Goal: Task Accomplishment & Management: Use online tool/utility

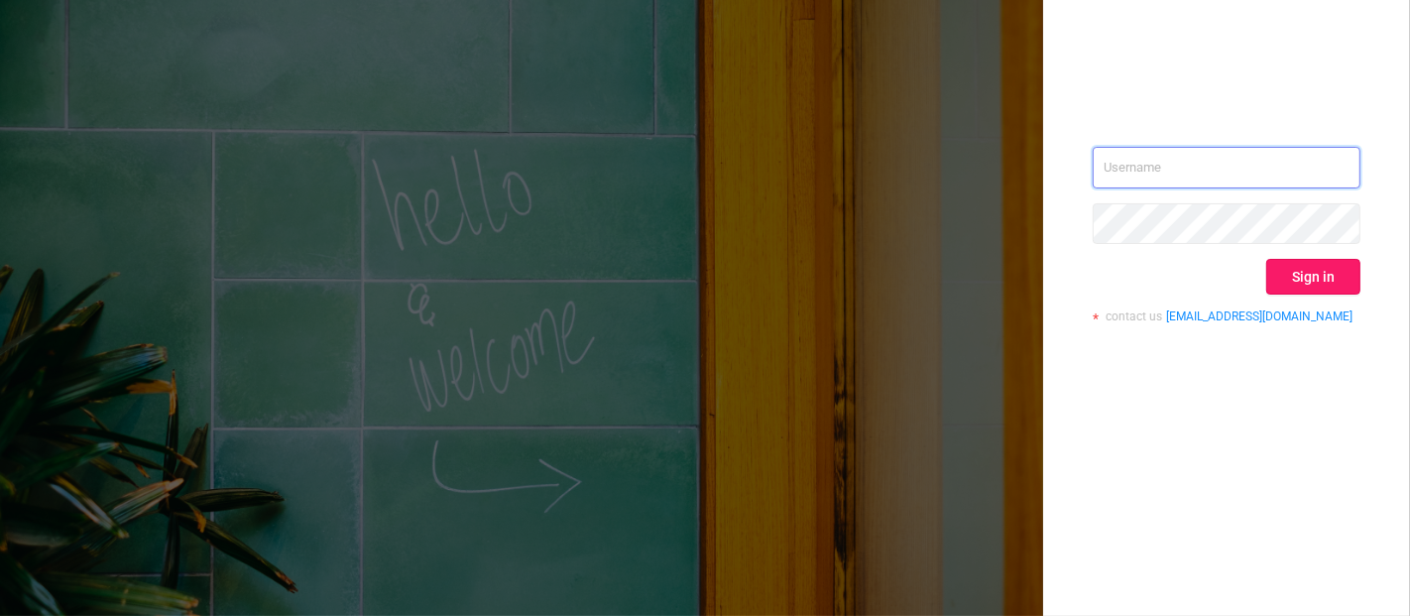
type input "[PERSON_NAME][EMAIL_ADDRESS][DOMAIN_NAME]"
click at [1303, 259] on button "Sign in" at bounding box center [1313, 277] width 94 height 36
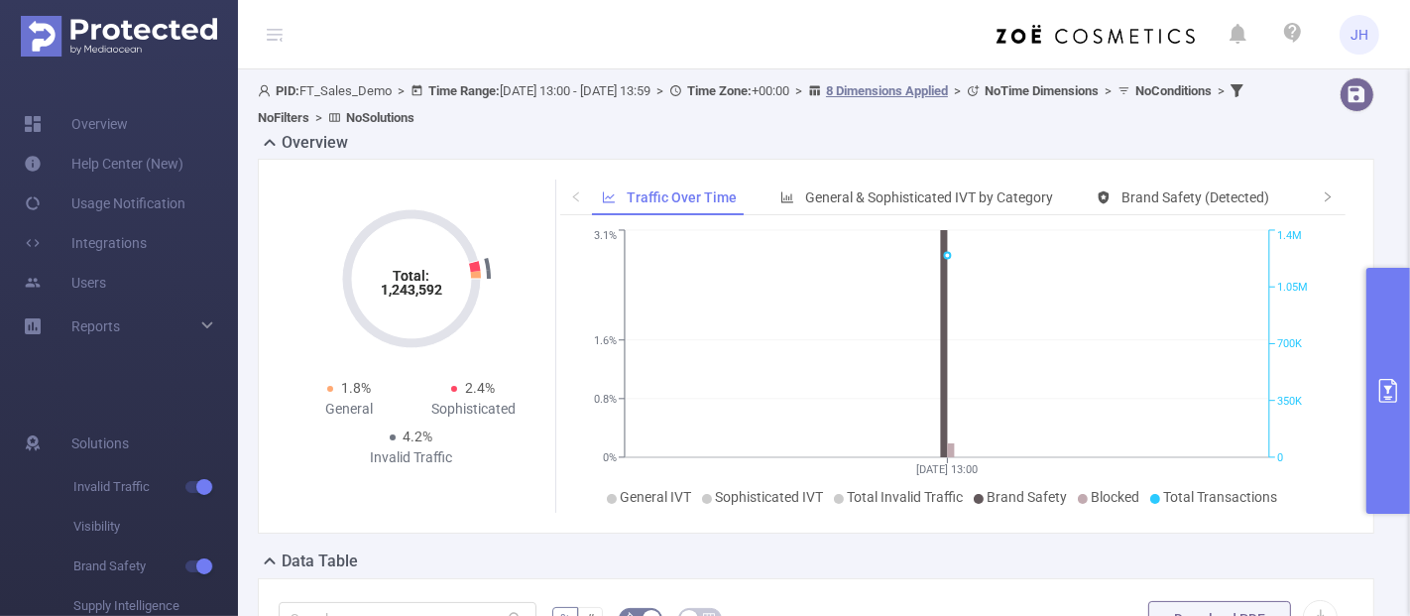
click at [711, 126] on div "PID: FT_Sales_Demo > Time Range: [DATE] 13:00 - [DATE] 13:59 > Time Zone: +00:0…" at bounding box center [769, 104] width 1022 height 54
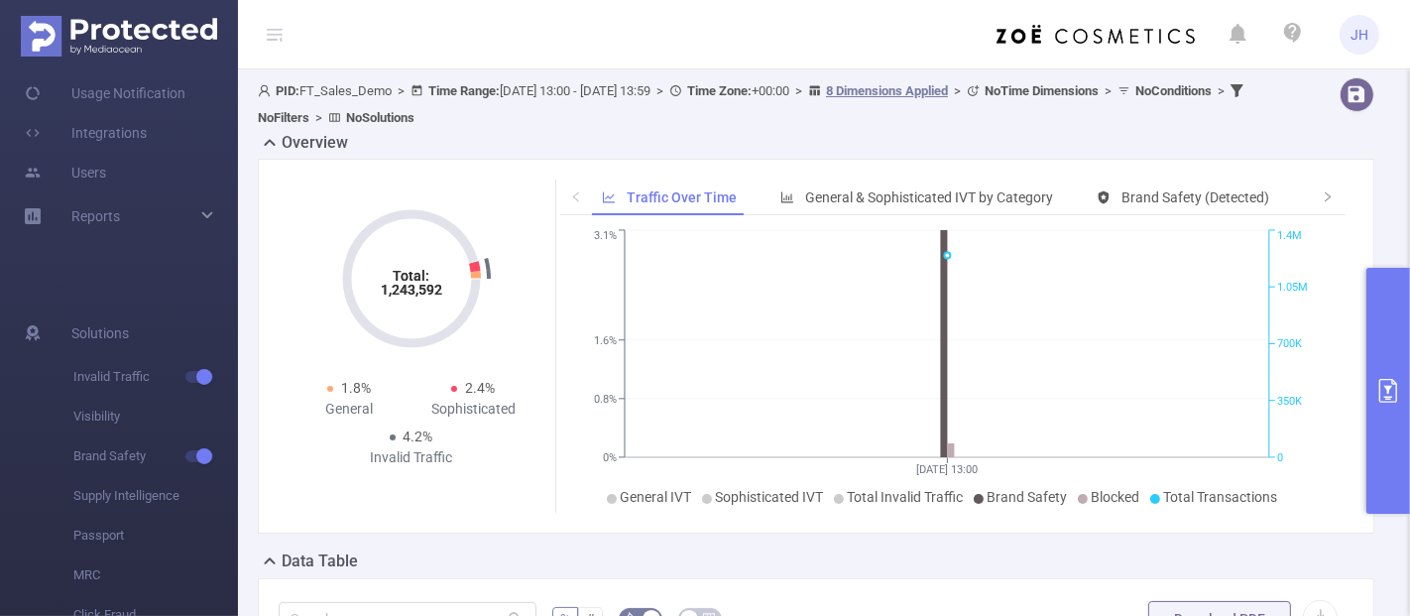
click at [685, 133] on div "Overview" at bounding box center [824, 145] width 1132 height 28
click at [708, 199] on span "Traffic Over Time" at bounding box center [682, 197] width 110 height 16
click at [841, 199] on span "General & Sophisticated IVT by Category" at bounding box center [929, 197] width 248 height 16
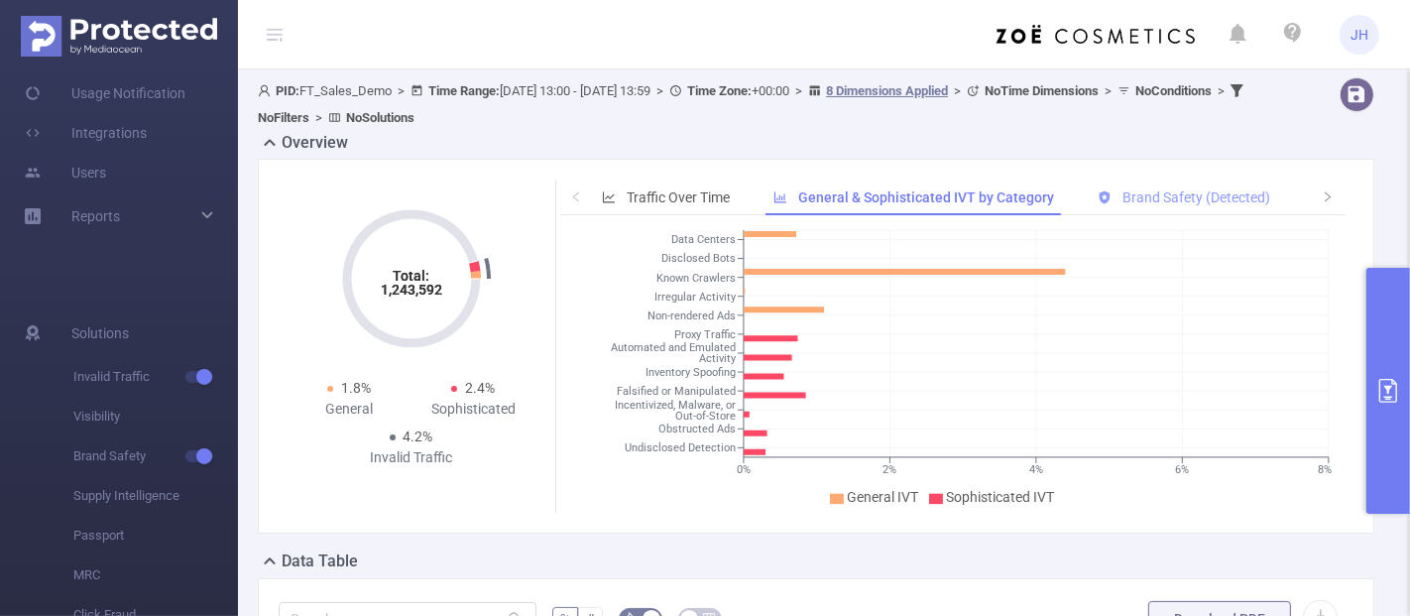
click at [1203, 195] on span "Brand Safety (Detected)" at bounding box center [1196, 197] width 148 height 16
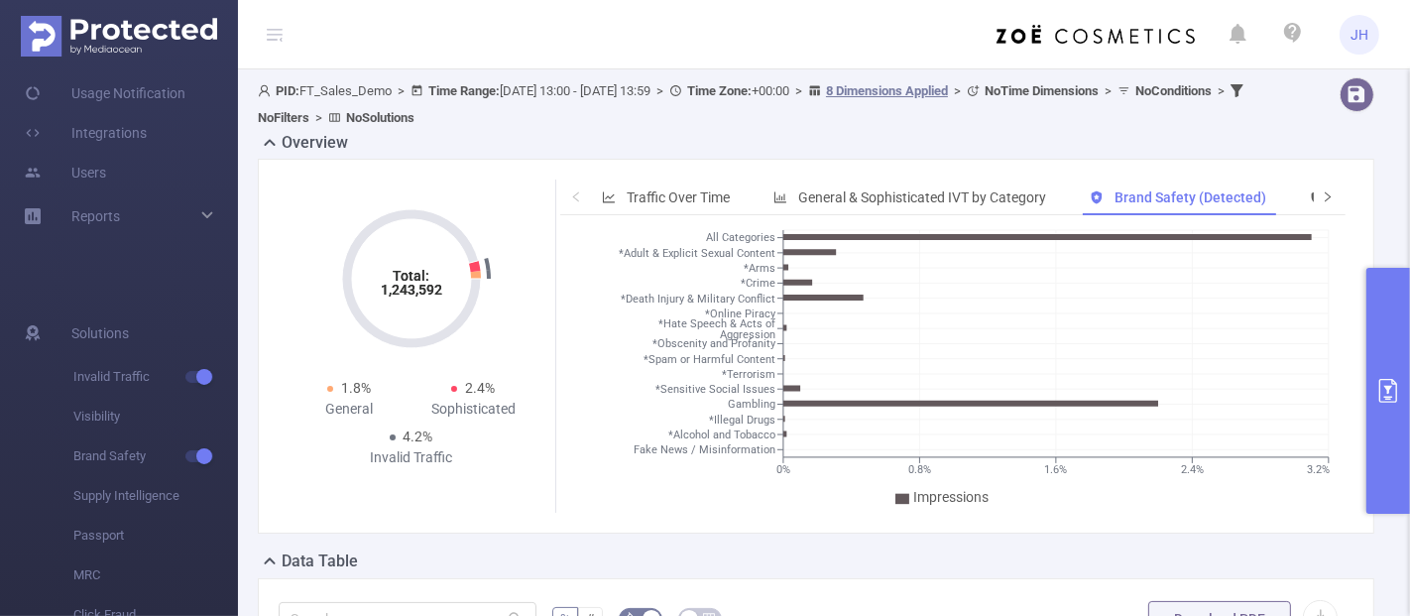
click at [1322, 193] on icon "icon: right" at bounding box center [1328, 196] width 12 height 12
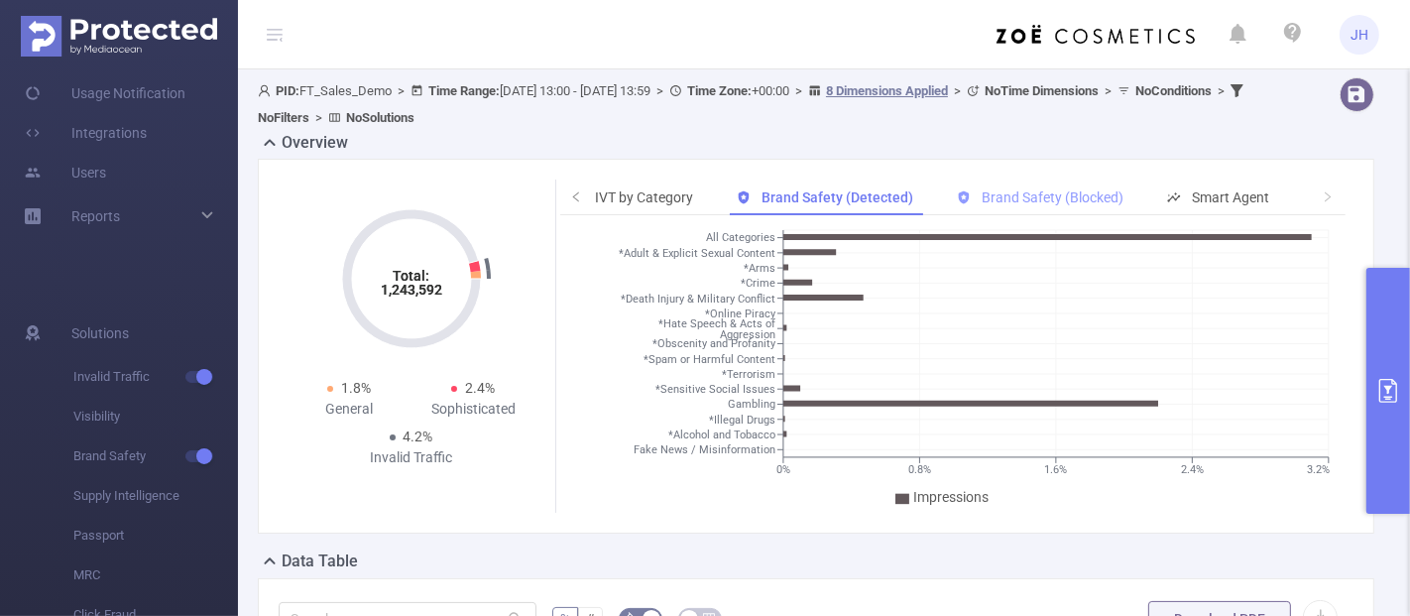
click at [960, 193] on icon at bounding box center [964, 197] width 11 height 13
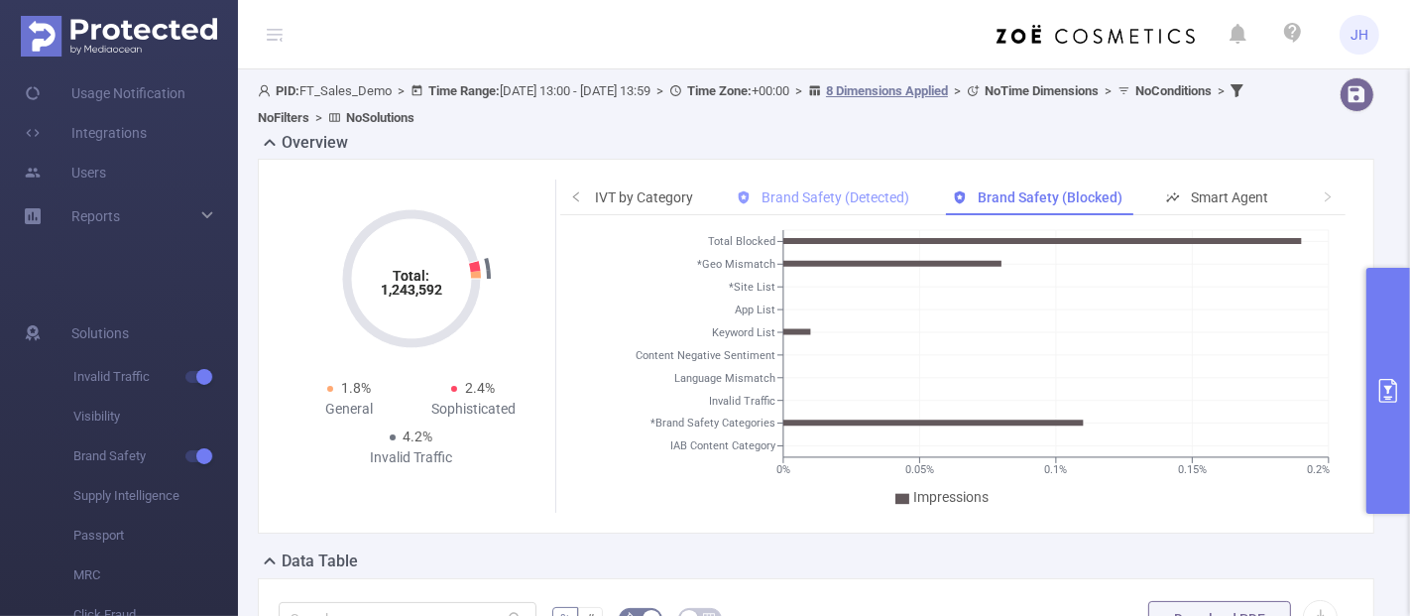
click at [835, 196] on span "Brand Safety (Detected)" at bounding box center [836, 197] width 148 height 16
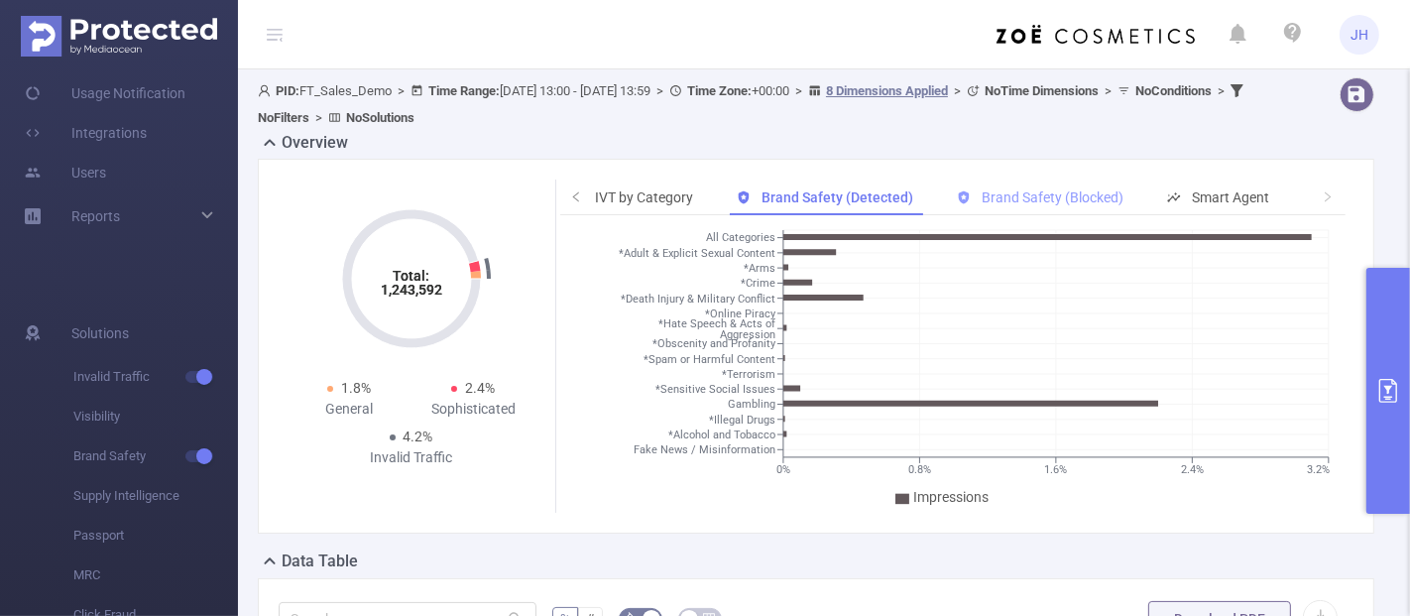
click at [1003, 196] on span "Brand Safety (Blocked)" at bounding box center [1053, 197] width 142 height 16
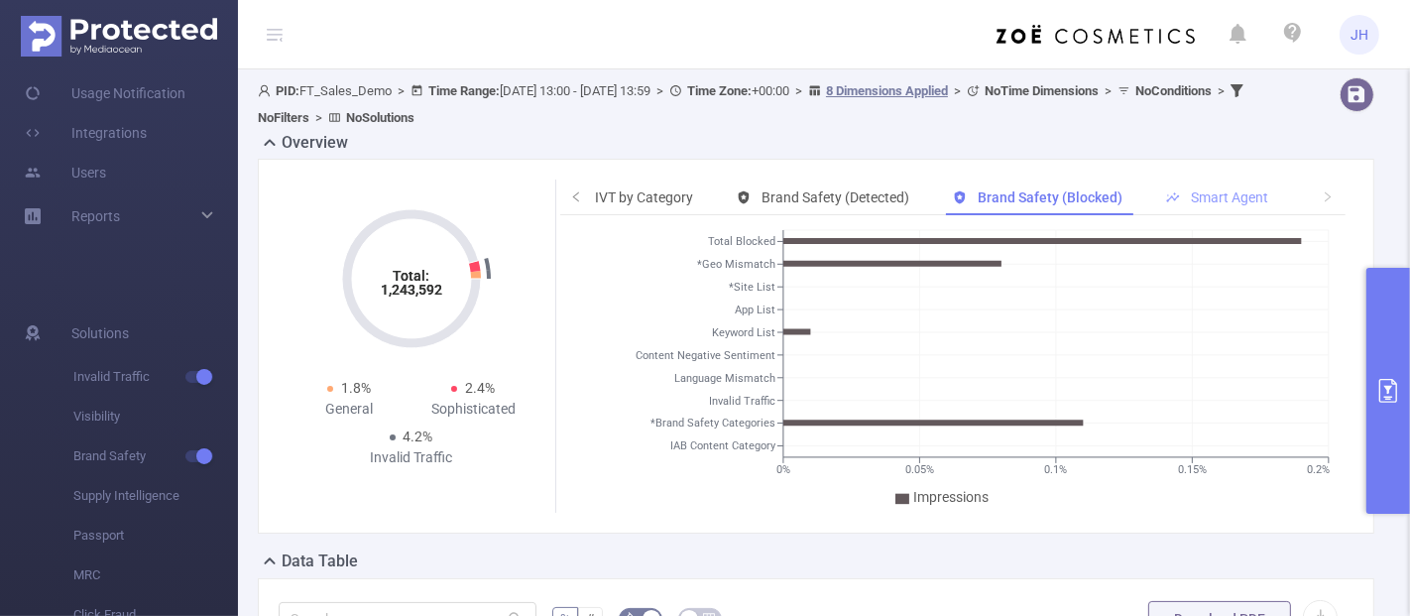
click at [1207, 202] on span "Smart Agent" at bounding box center [1229, 197] width 77 height 16
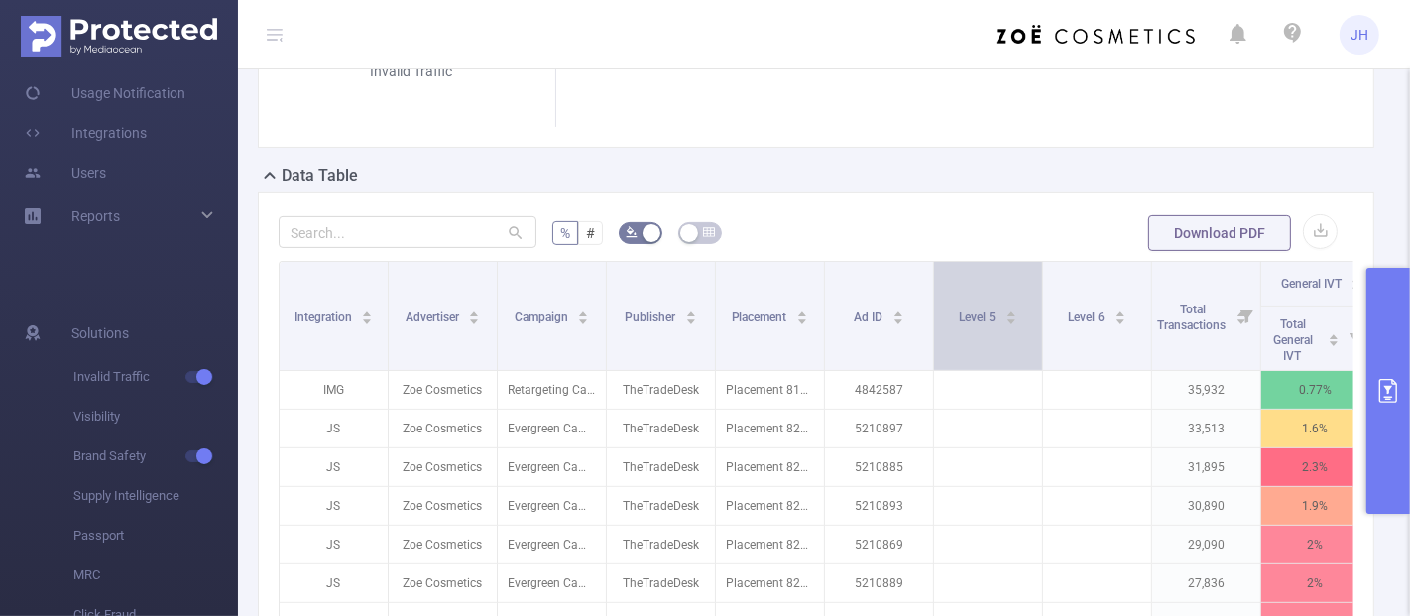
scroll to position [550, 0]
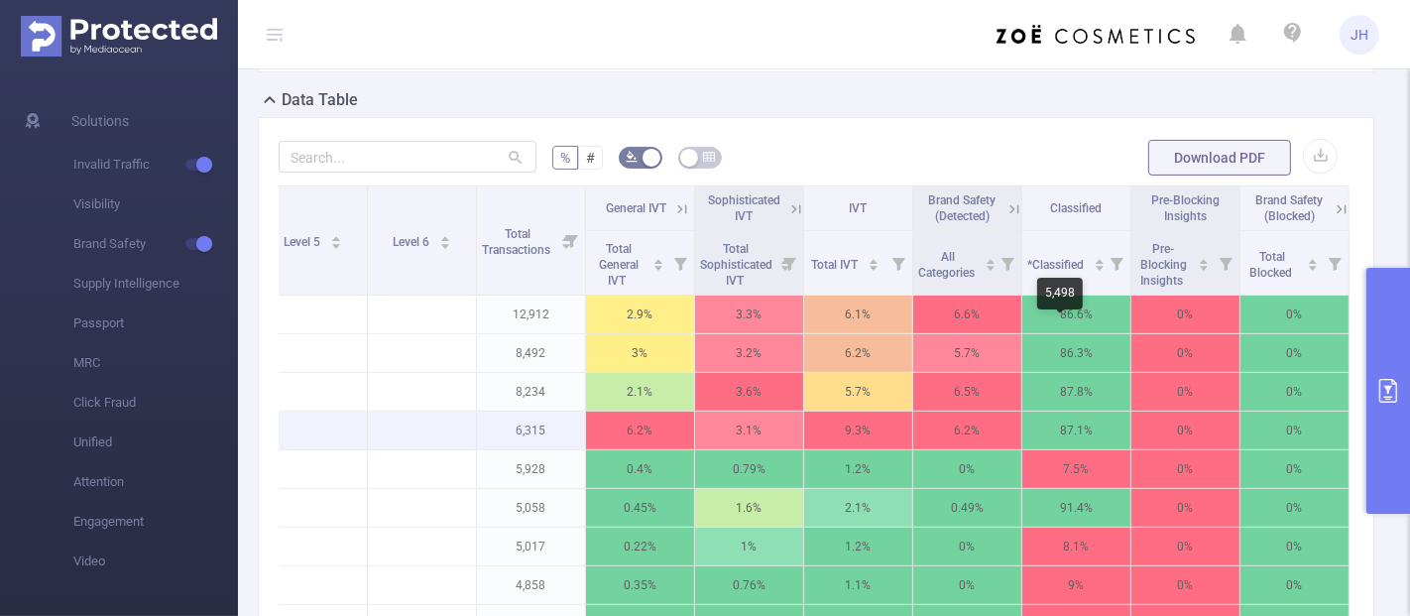
scroll to position [440, 0]
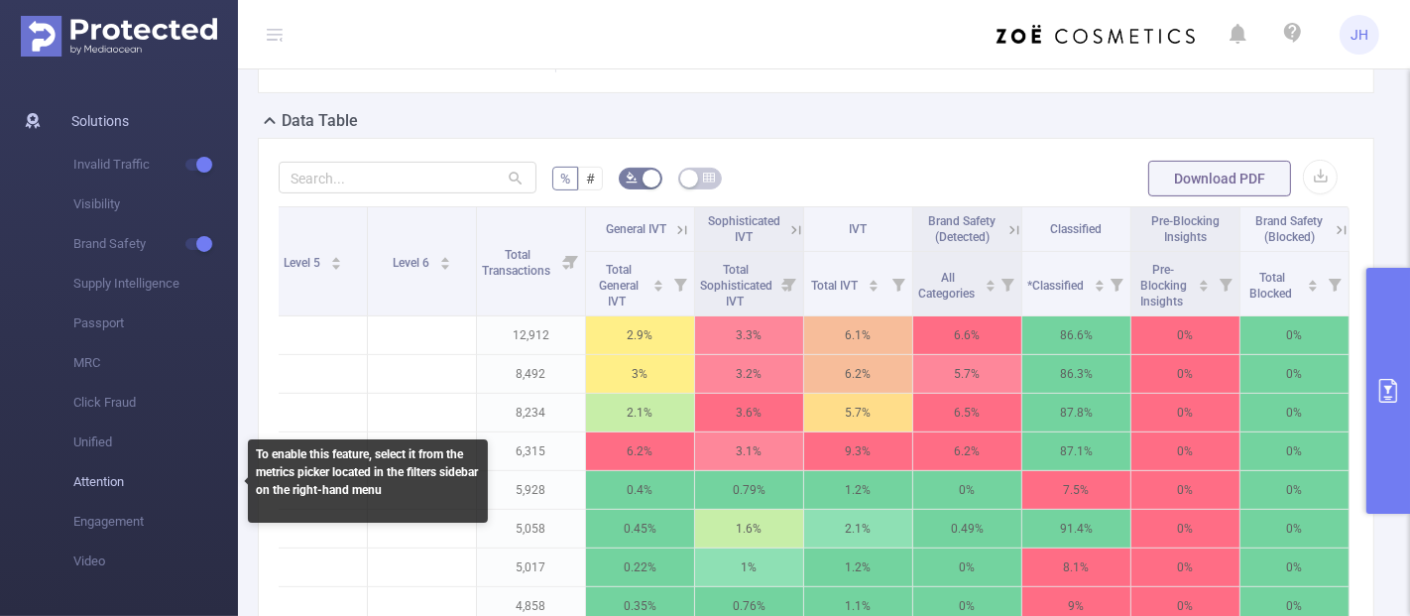
click at [123, 486] on span "Attention" at bounding box center [155, 482] width 165 height 40
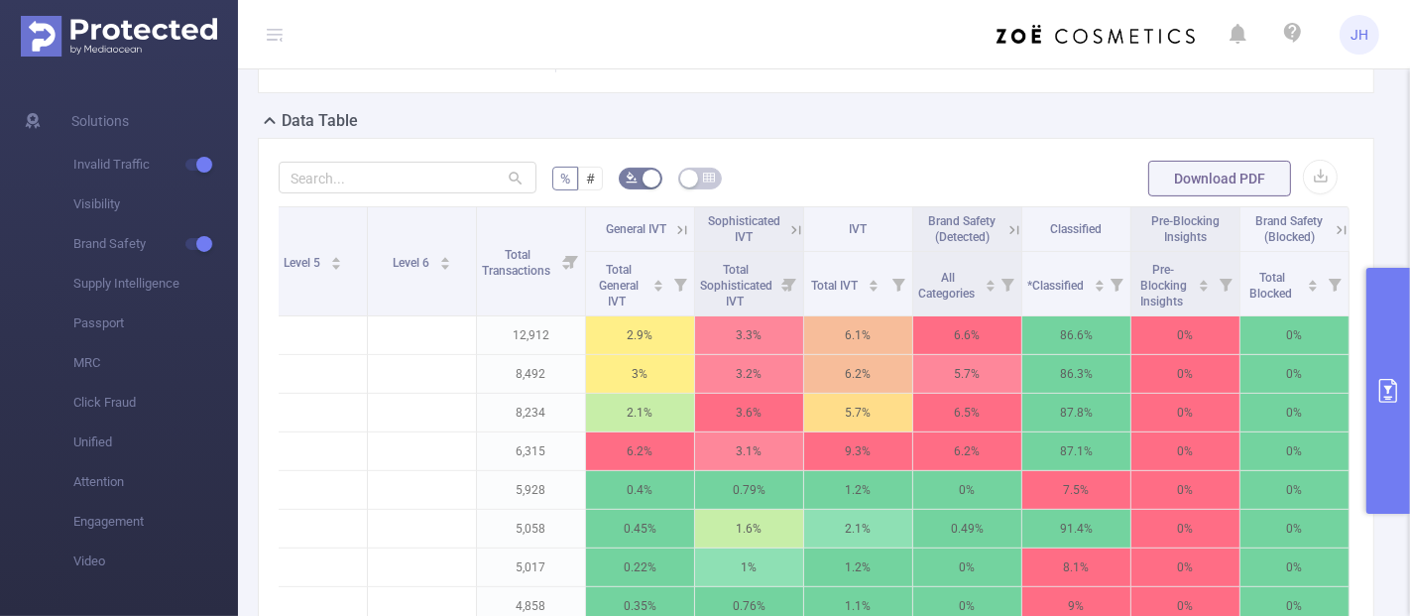
click at [1376, 389] on icon "primary" at bounding box center [1388, 391] width 24 height 24
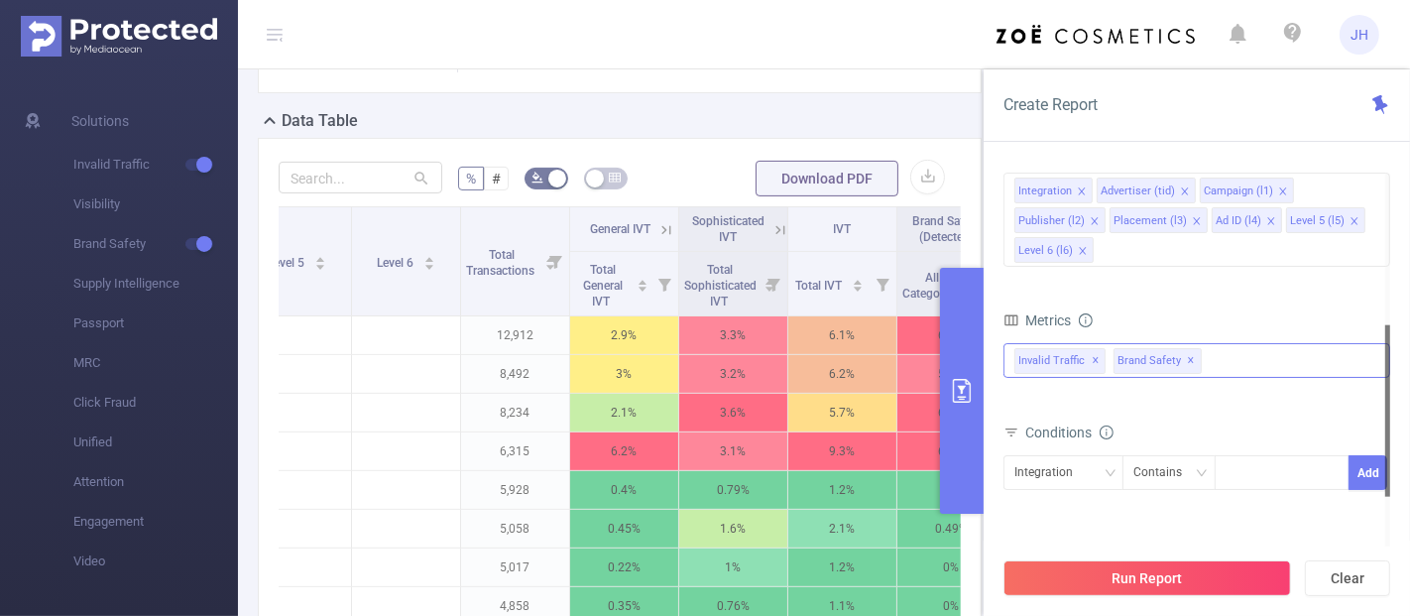
click at [1254, 372] on div "Invalid Traffic ✕ Brand Safety ✕" at bounding box center [1196, 360] width 387 height 35
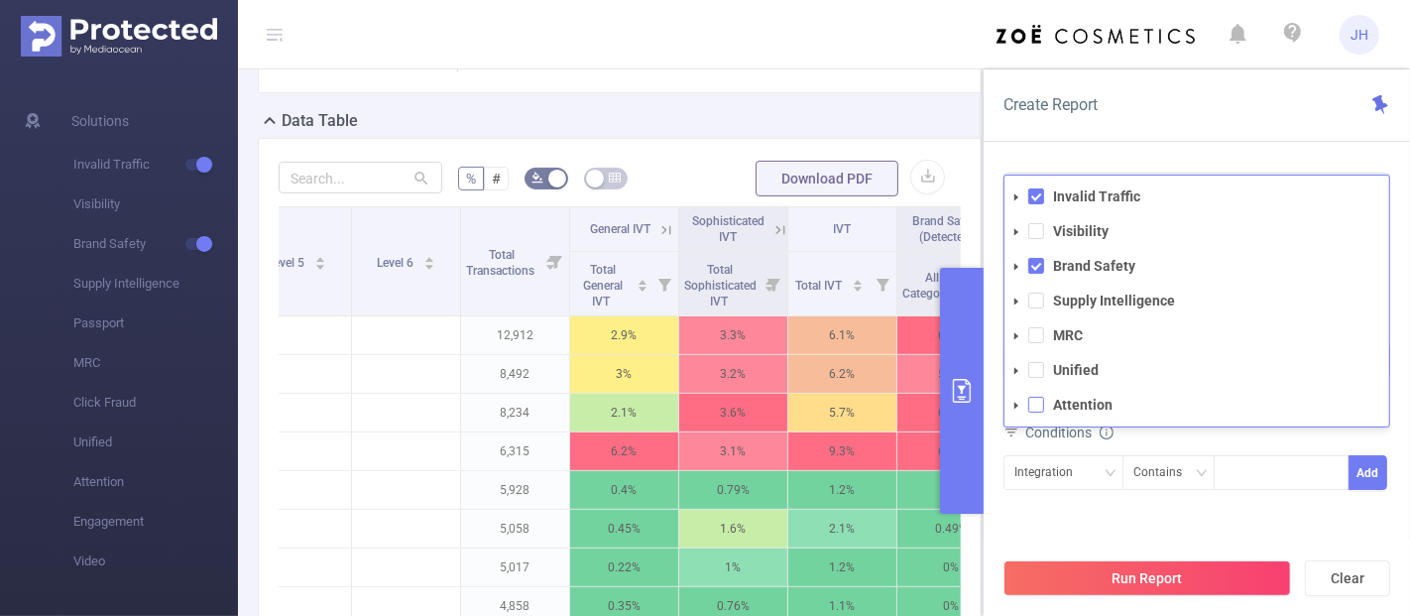
click at [1028, 406] on span at bounding box center [1036, 405] width 16 height 16
click at [1034, 299] on span at bounding box center [1036, 301] width 16 height 16
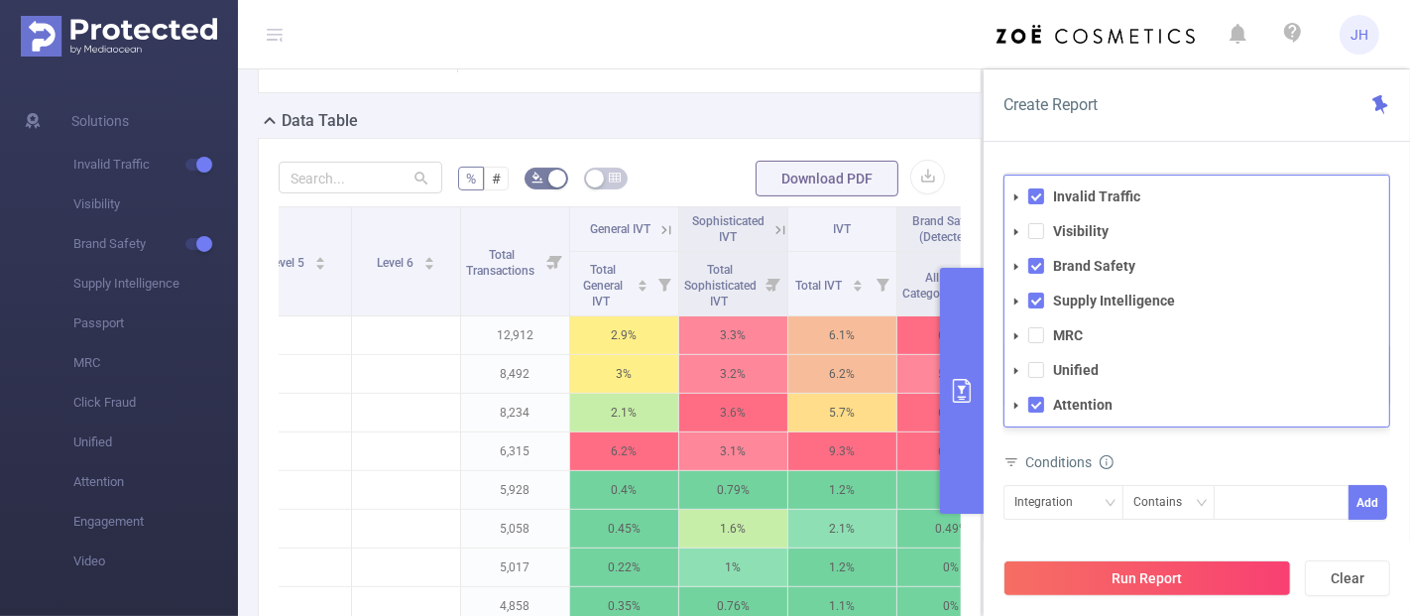
drag, startPoint x: 1028, startPoint y: 224, endPoint x: 1034, endPoint y: 242, distance: 18.8
click at [1028, 225] on span at bounding box center [1036, 231] width 16 height 16
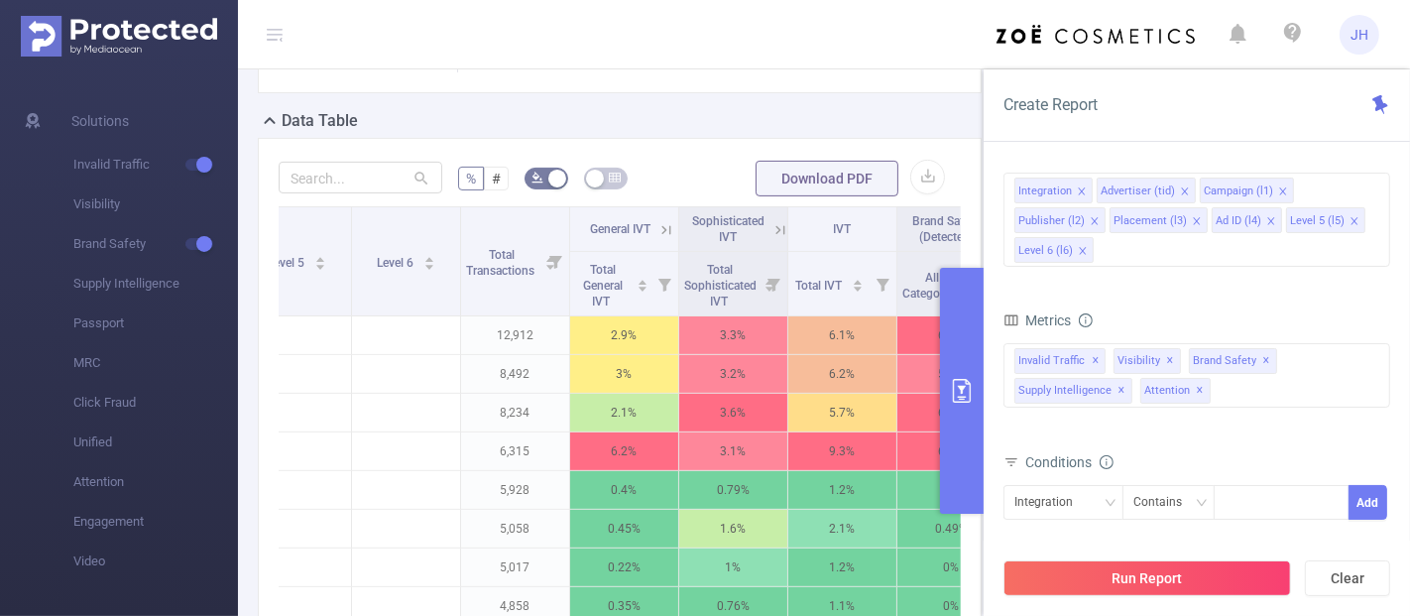
click at [1336, 443] on div "Metrics Total General IVT Data Centers Disclosed Bots Known Crawlers Irregular …" at bounding box center [1196, 376] width 387 height 141
click at [1111, 570] on button "Run Report" at bounding box center [1147, 578] width 288 height 36
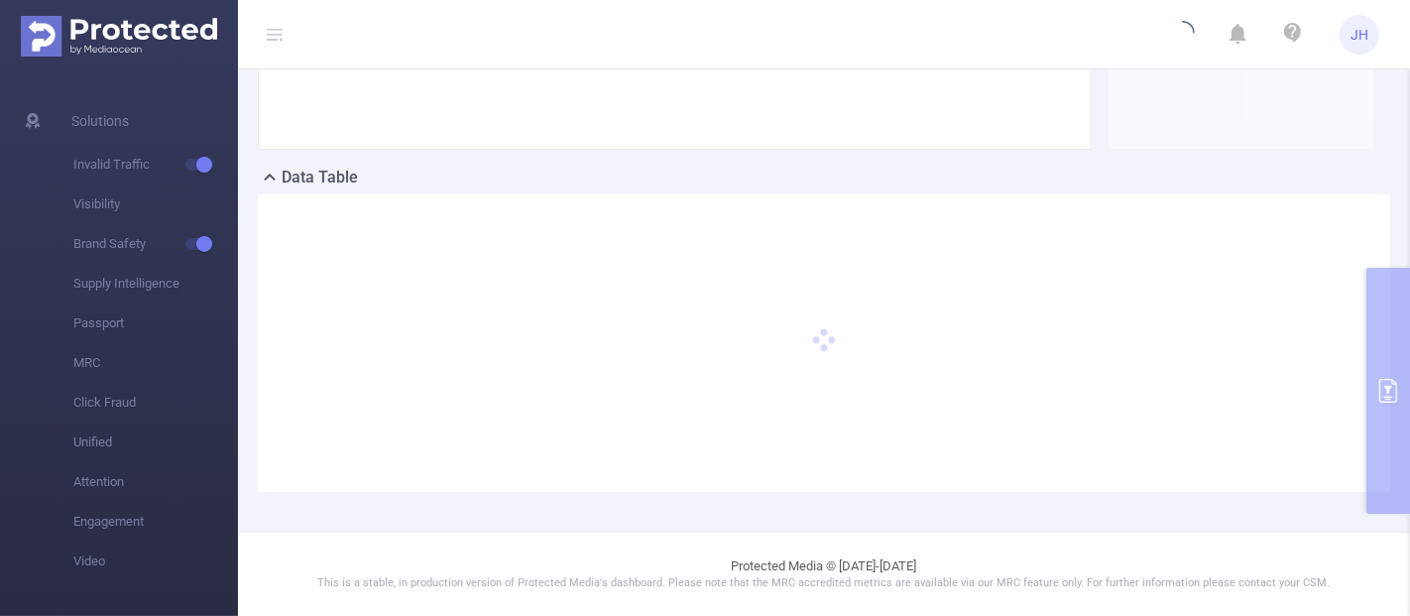
scroll to position [382, 0]
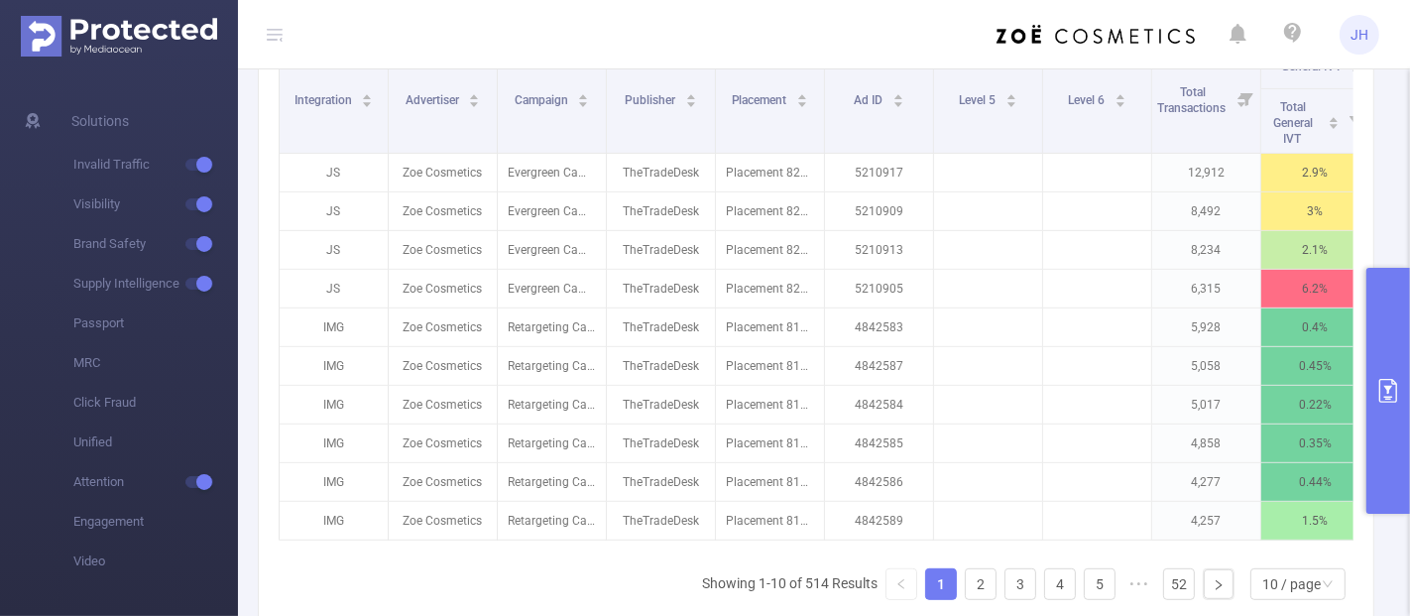
click at [1396, 364] on button "primary" at bounding box center [1388, 391] width 44 height 246
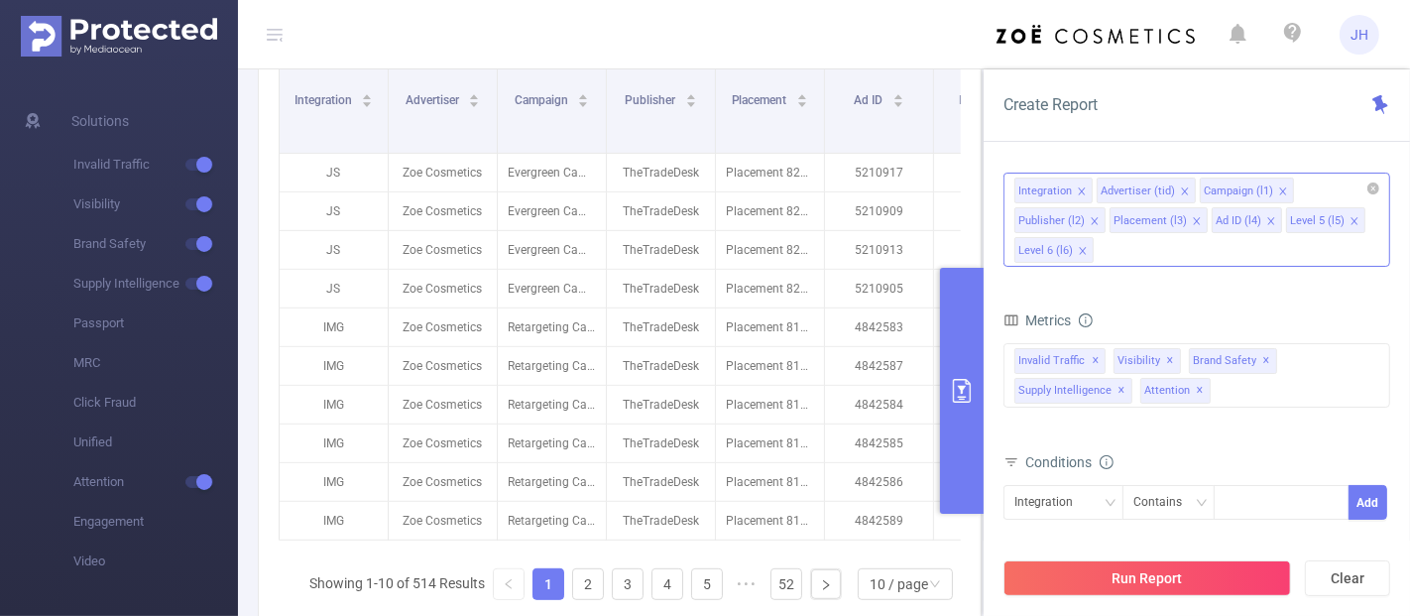
click at [1206, 246] on div "Integration Advertiser (tid) Campaign (l1) Publisher (l2) Placement (l3) Ad ID …" at bounding box center [1196, 220] width 387 height 94
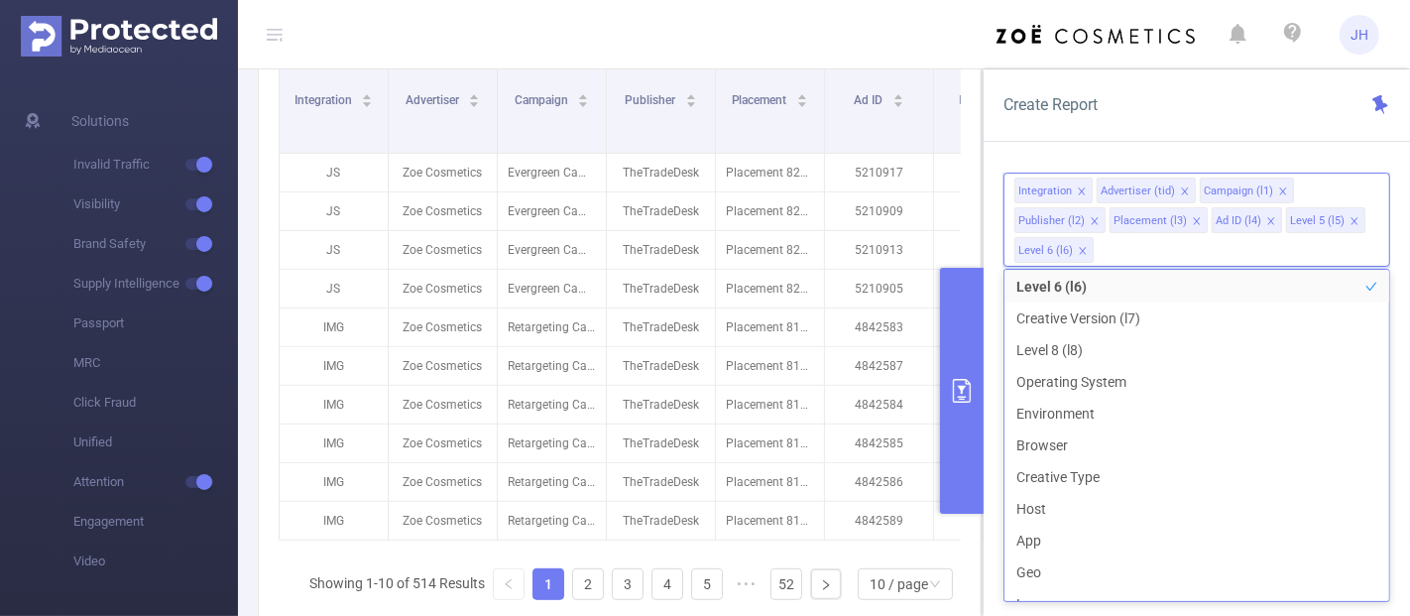
scroll to position [198, 0]
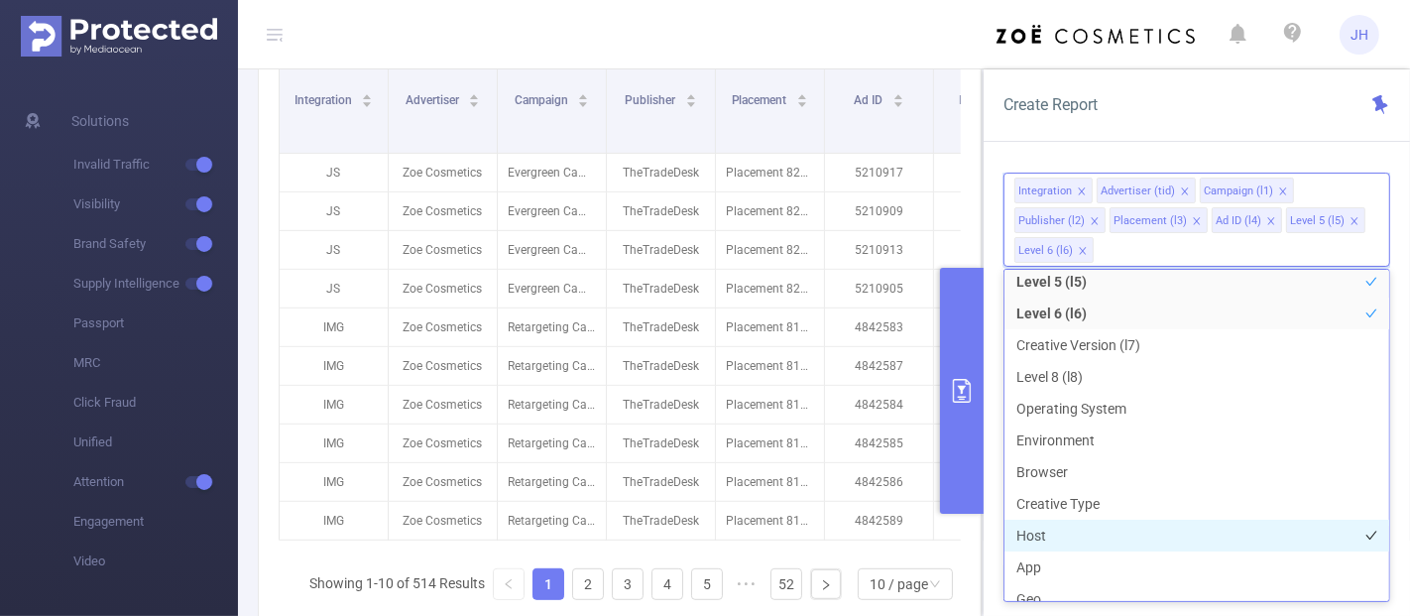
click at [1065, 533] on li "Host" at bounding box center [1196, 536] width 385 height 32
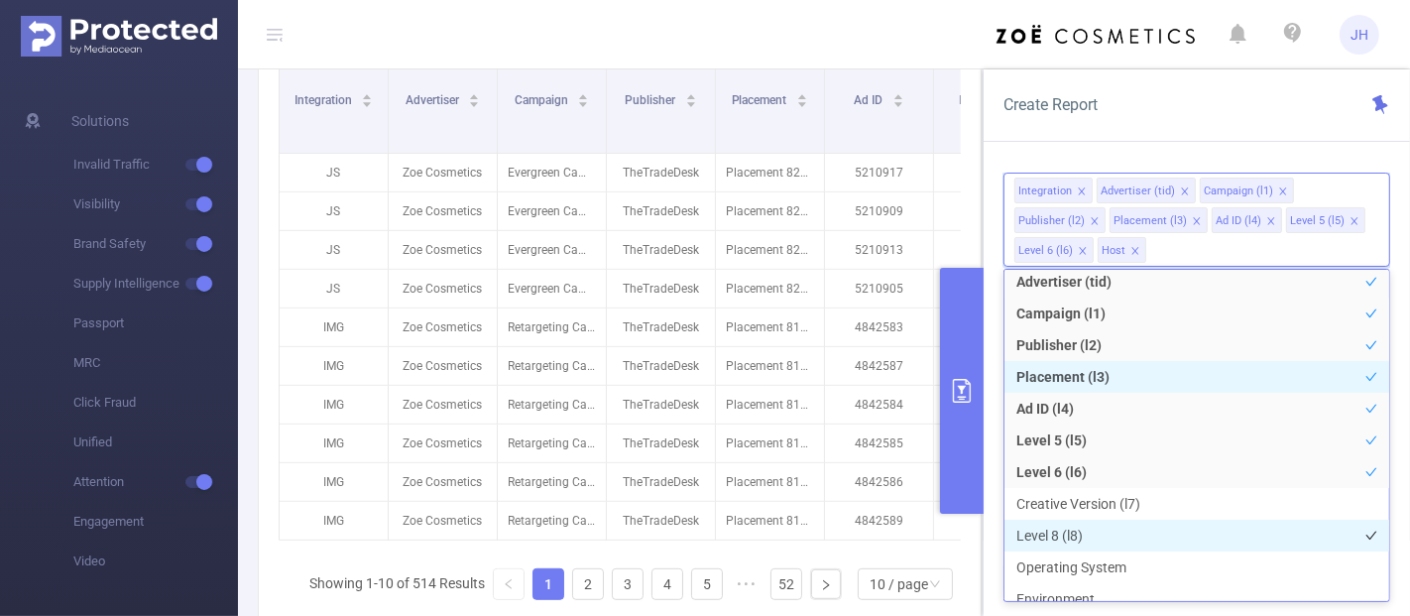
scroll to position [44, 0]
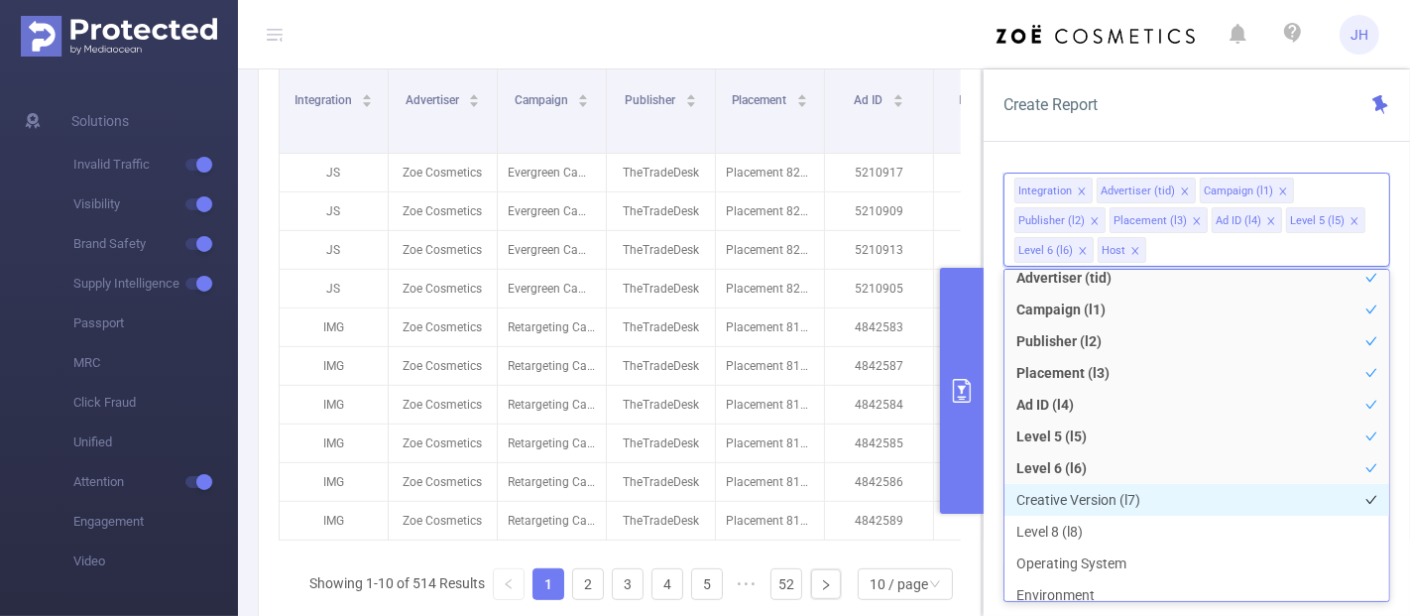
click at [1127, 499] on li "Creative Version (l7)" at bounding box center [1196, 500] width 385 height 32
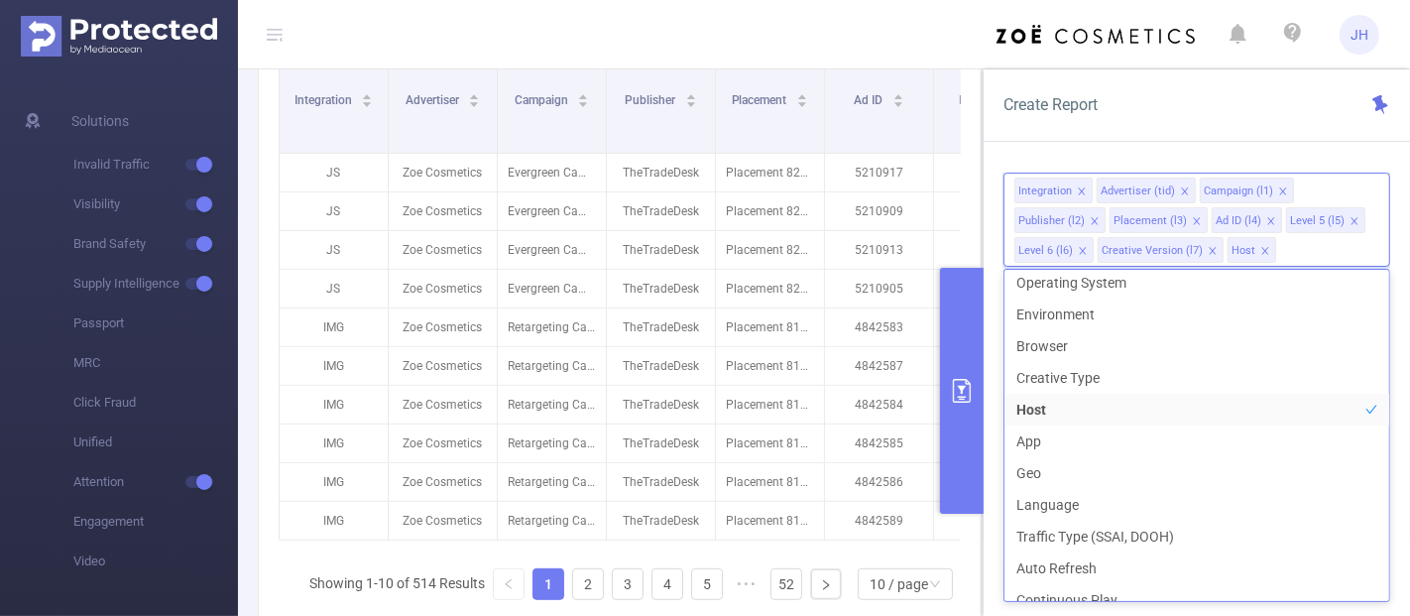
scroll to position [295, 0]
click at [991, 429] on div "PID 1000008 - FT_Sales_Demo 1000008 - FT_Sales_Demo Time Range 2025-09-26 08:00…" at bounding box center [1197, 402] width 426 height 497
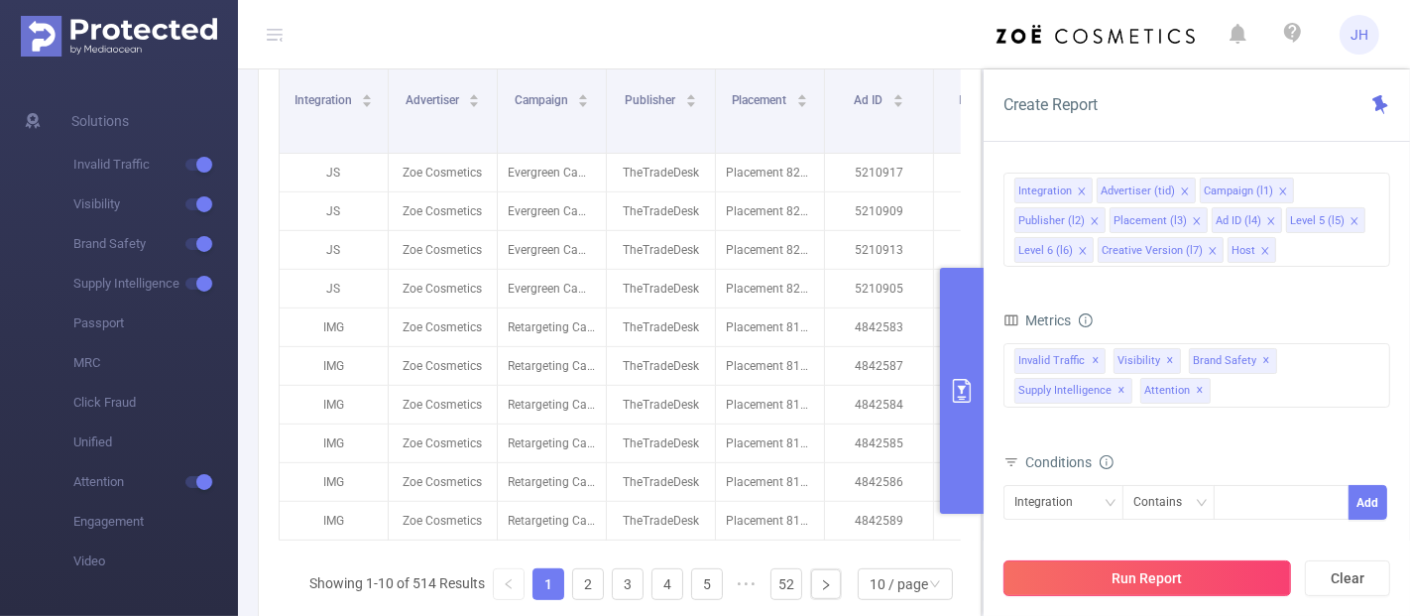
click at [1162, 576] on button "Run Report" at bounding box center [1147, 578] width 288 height 36
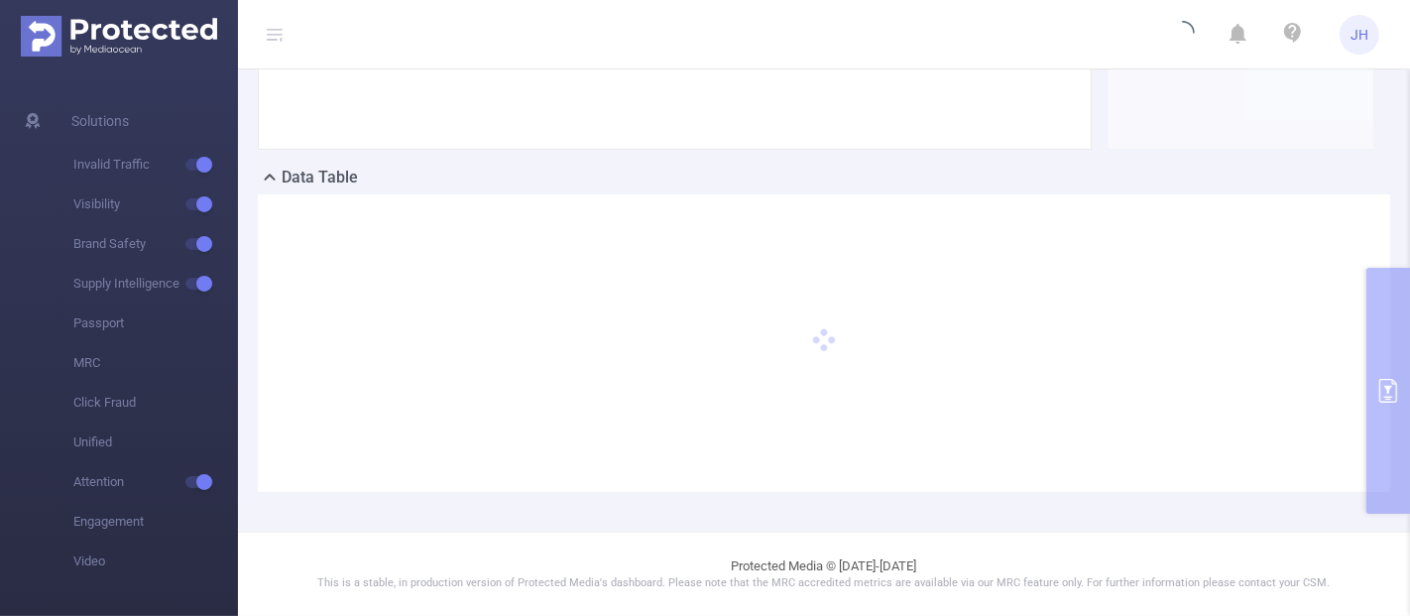
scroll to position [382, 0]
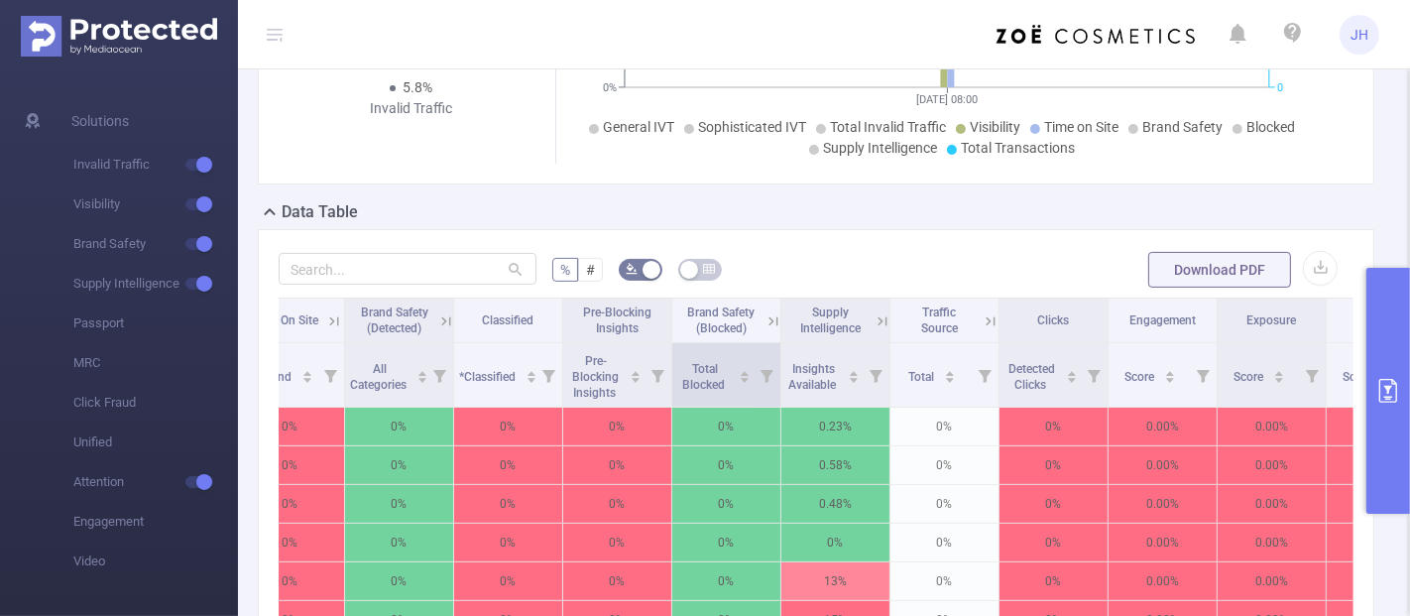
scroll to position [382, 0]
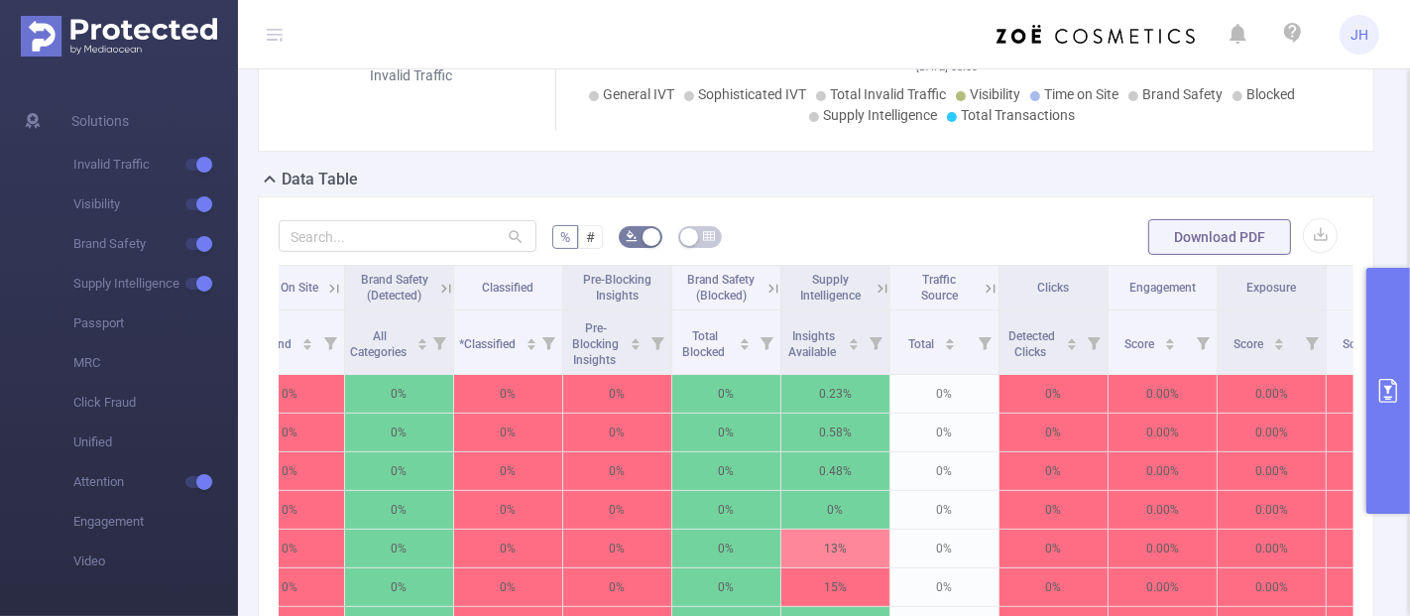
click at [773, 286] on icon at bounding box center [773, 289] width 18 height 18
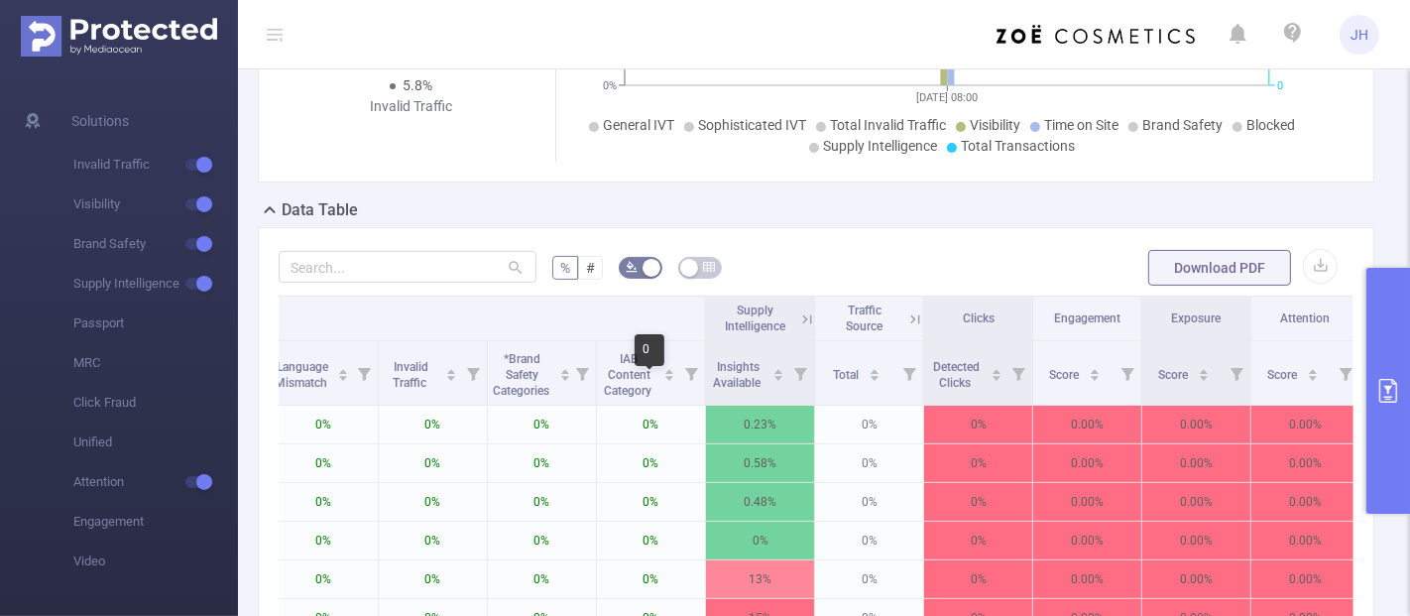
scroll to position [272, 0]
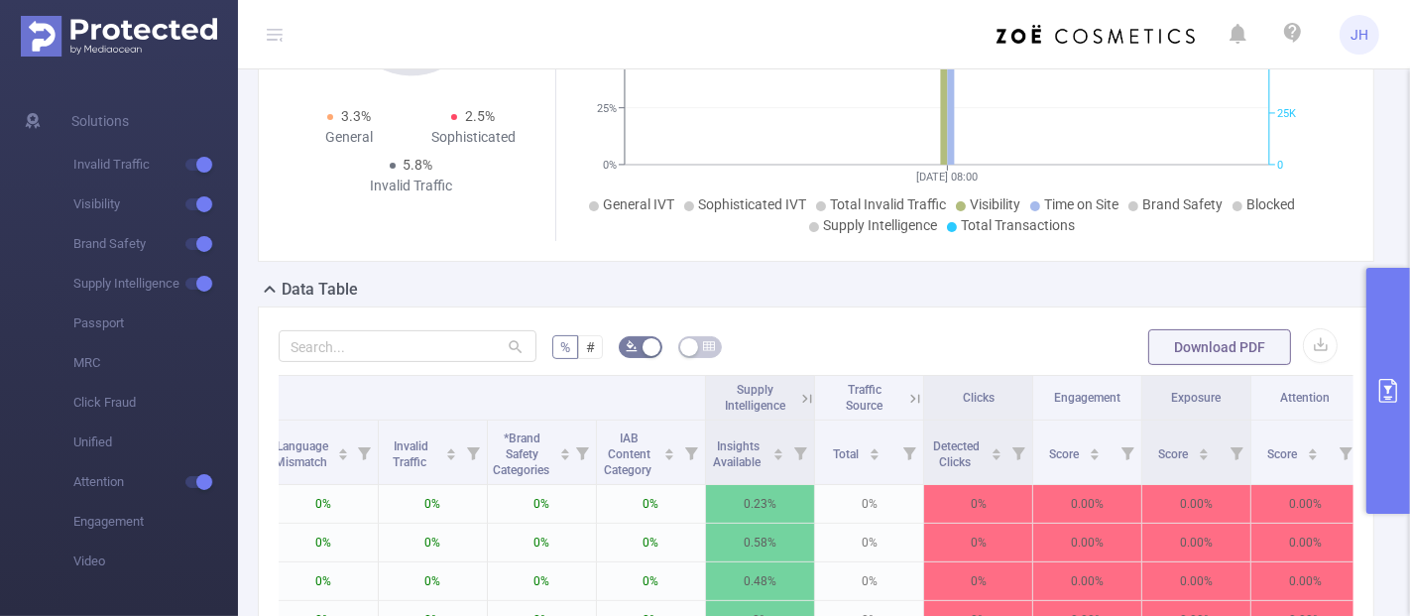
click at [805, 398] on icon at bounding box center [807, 399] width 18 height 18
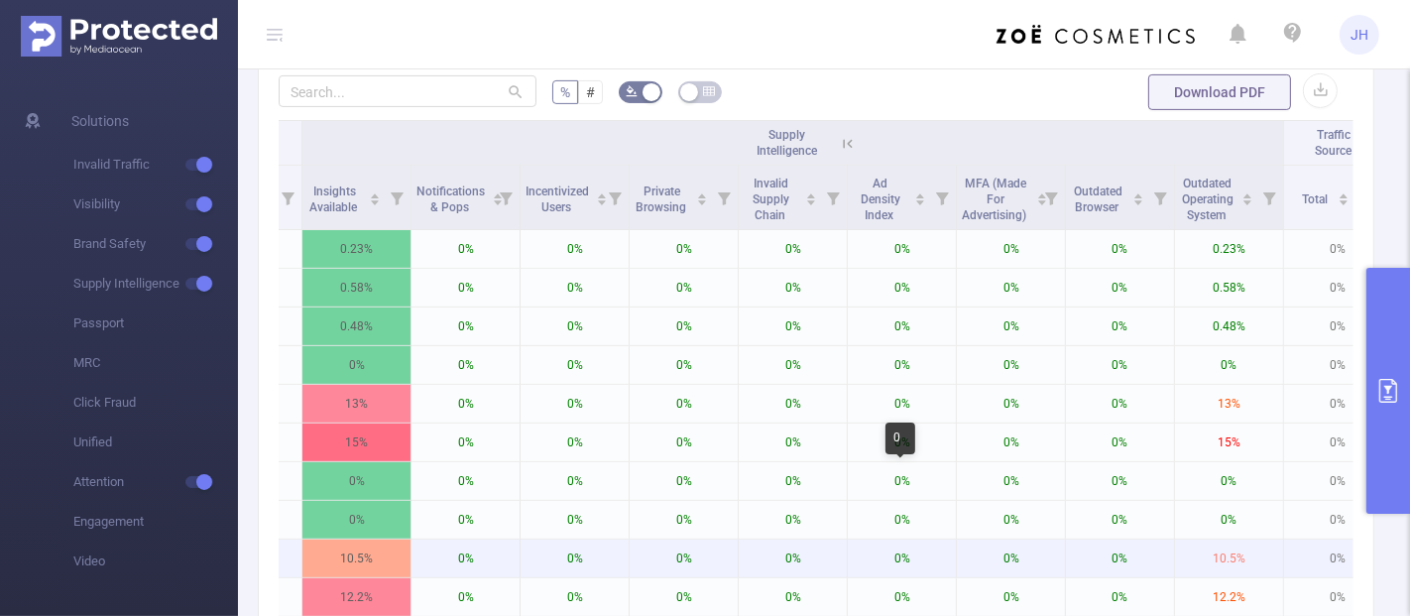
scroll to position [493, 0]
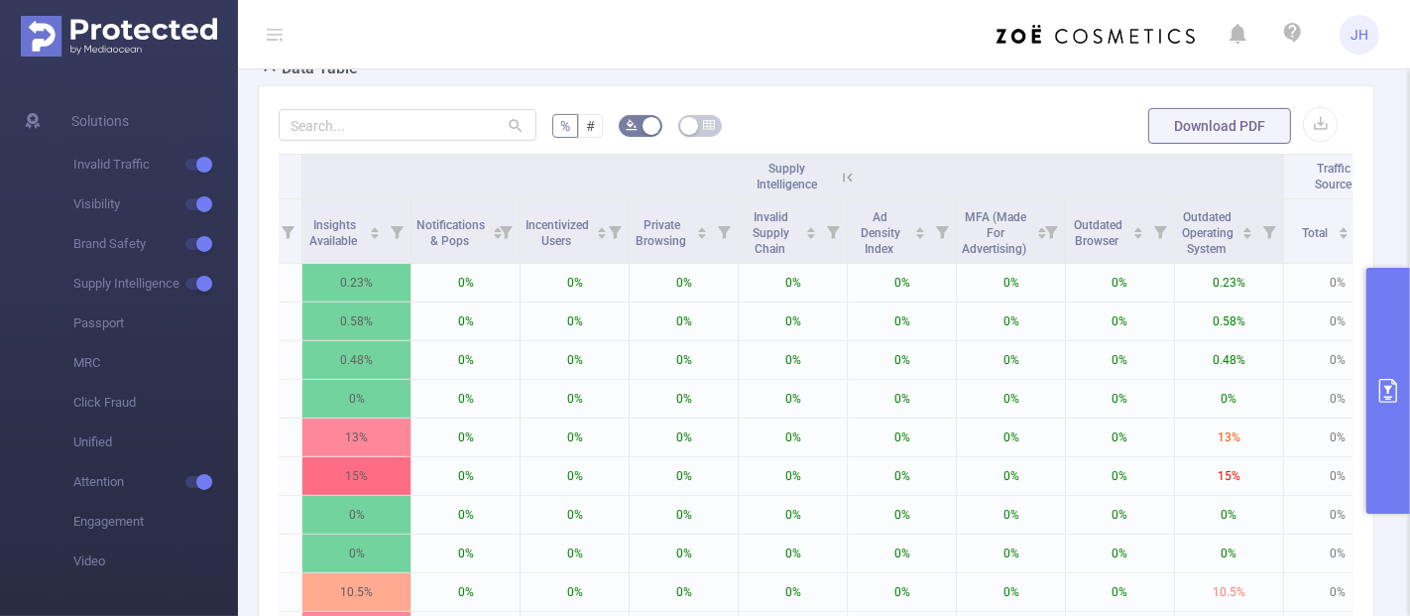
click at [846, 171] on icon at bounding box center [848, 178] width 18 height 18
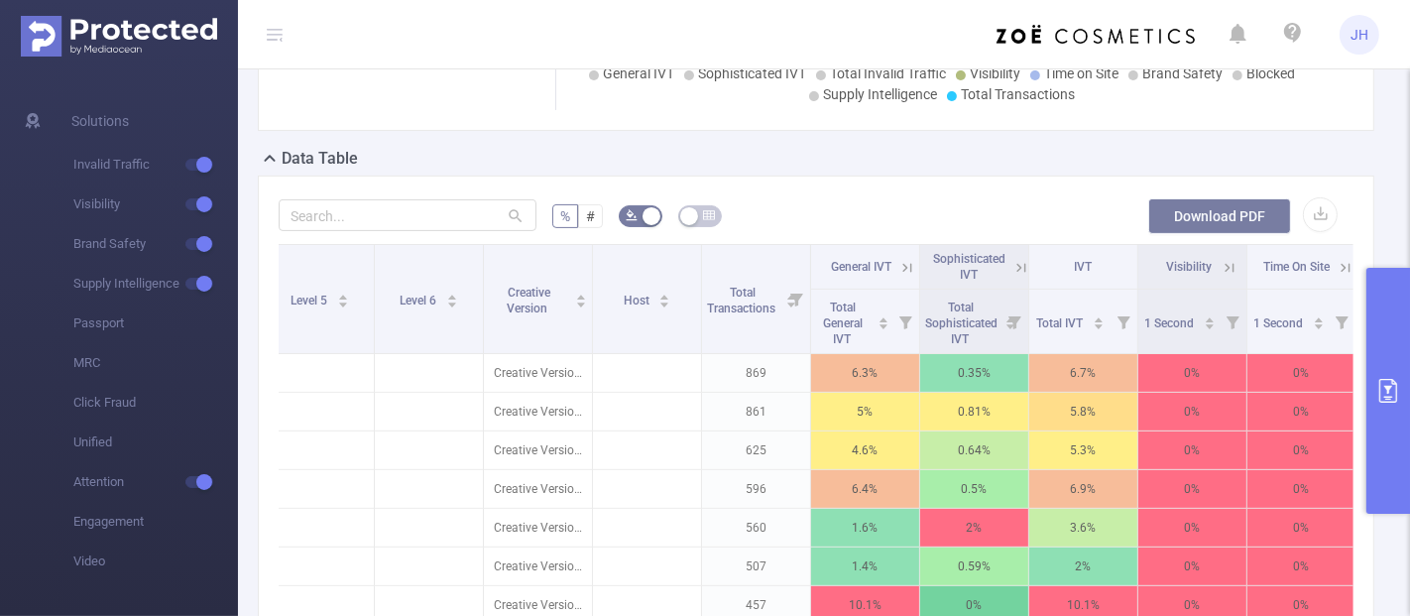
scroll to position [382, 0]
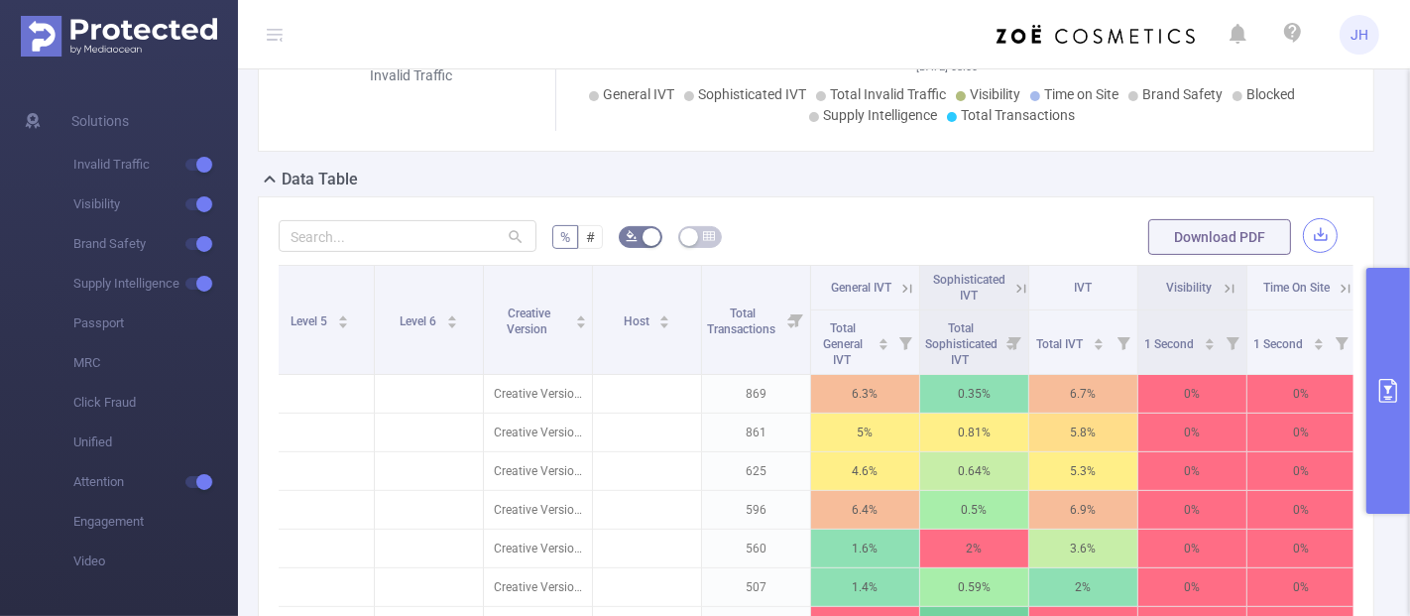
click at [1318, 239] on button "button" at bounding box center [1320, 235] width 35 height 35
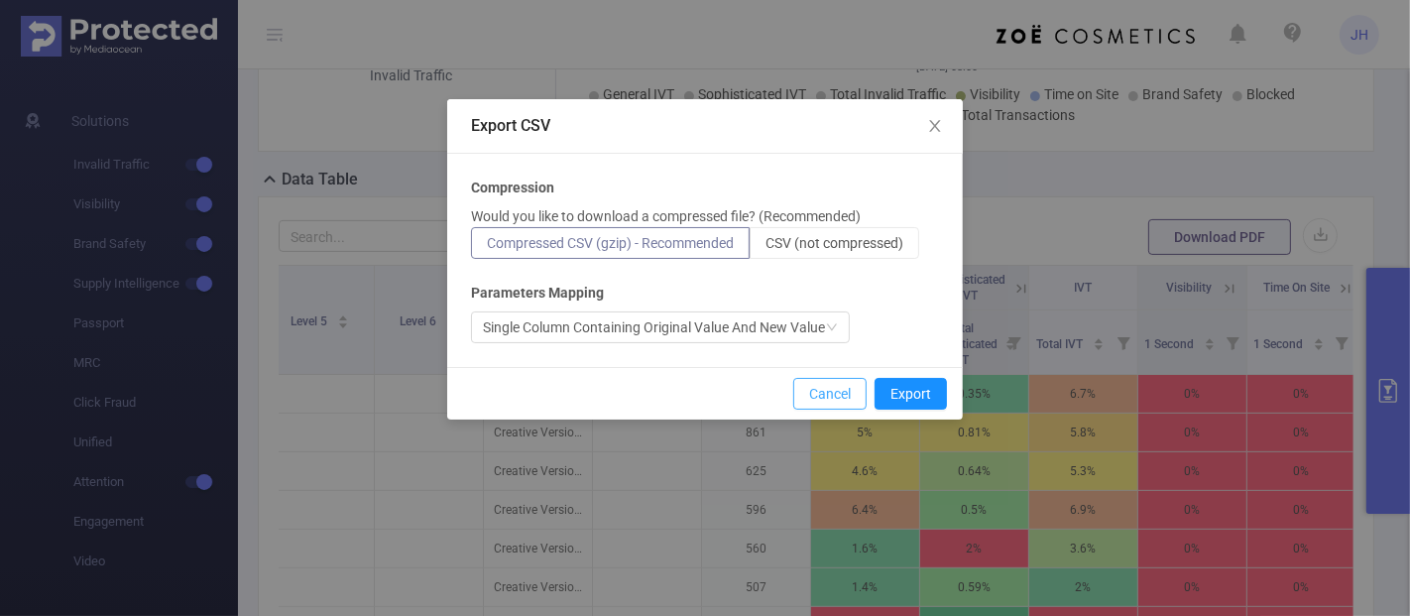
click at [846, 392] on button "Cancel" at bounding box center [829, 394] width 73 height 32
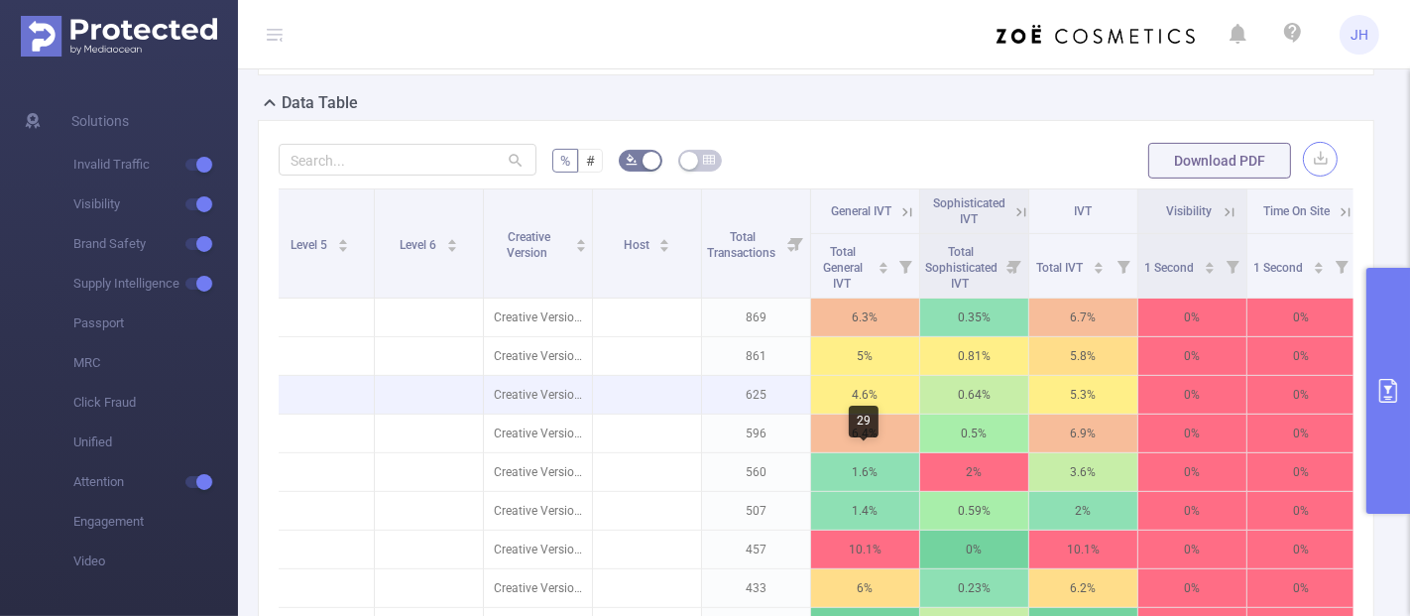
scroll to position [493, 0]
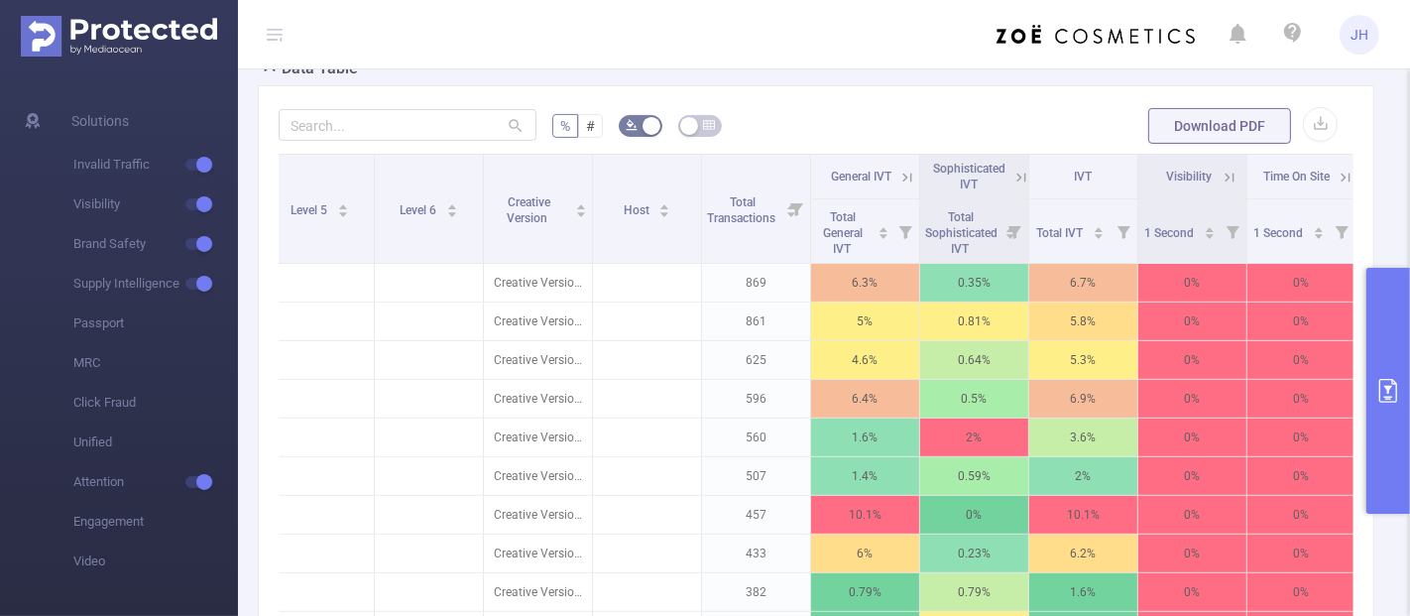
click at [833, 131] on form "% # Download PDF" at bounding box center [816, 126] width 1075 height 40
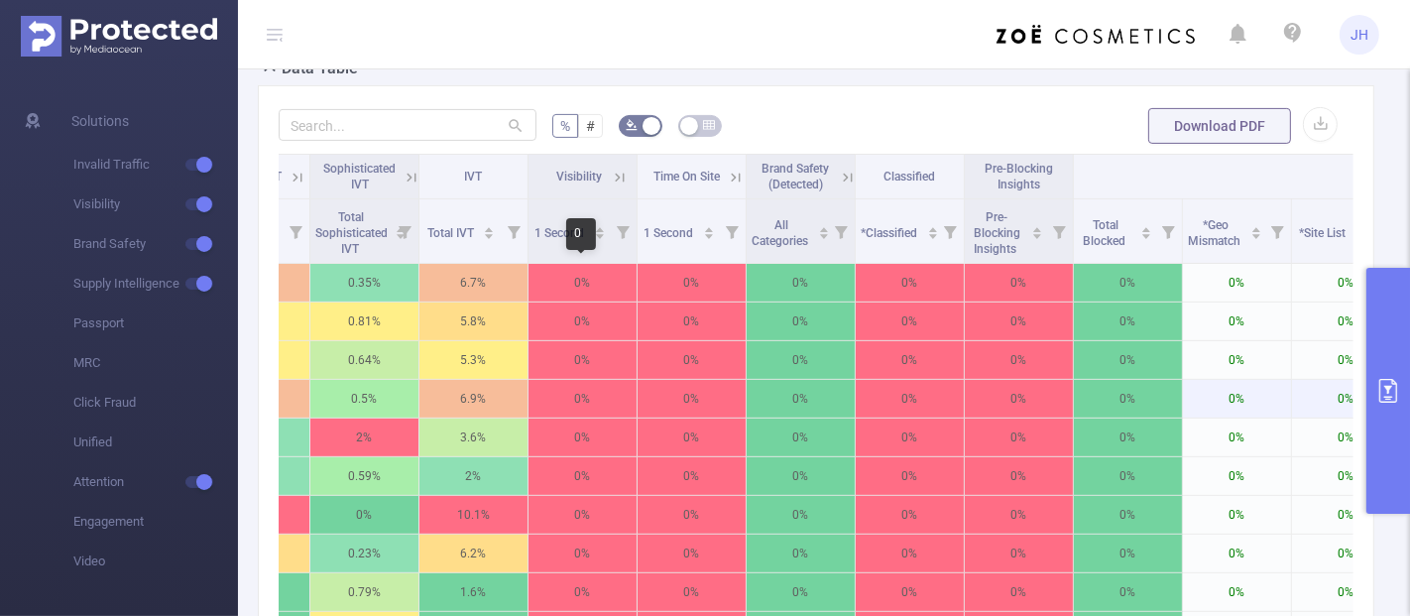
drag, startPoint x: 621, startPoint y: 284, endPoint x: 653, endPoint y: 377, distance: 98.8
click at [635, 341] on tbody "IMG Zoe Cosmetics Prospect Campaign 224 Placement 4960154 1b47i3 Creative Versi…" at bounding box center [910, 457] width 3818 height 387
drag, startPoint x: 601, startPoint y: 171, endPoint x: 613, endPoint y: 175, distance: 12.5
click at [603, 173] on span "Visibility" at bounding box center [582, 176] width 59 height 14
click at [620, 174] on icon at bounding box center [620, 178] width 18 height 18
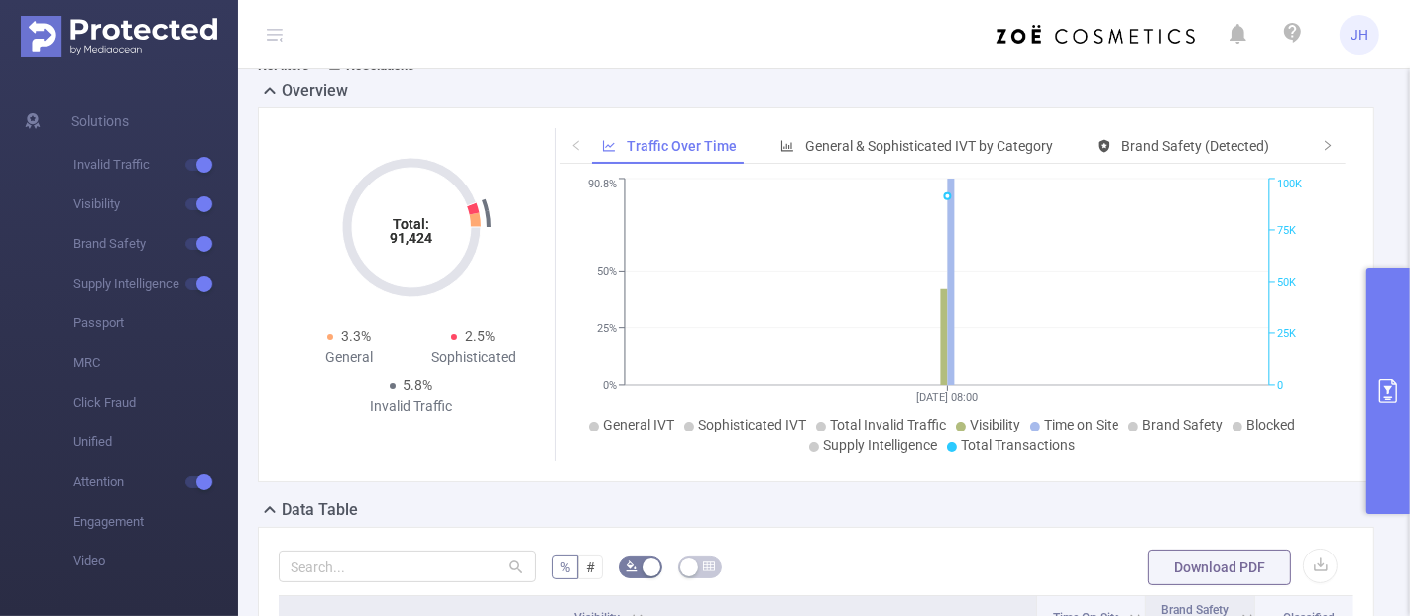
scroll to position [0, 0]
